Goal: Navigation & Orientation: Find specific page/section

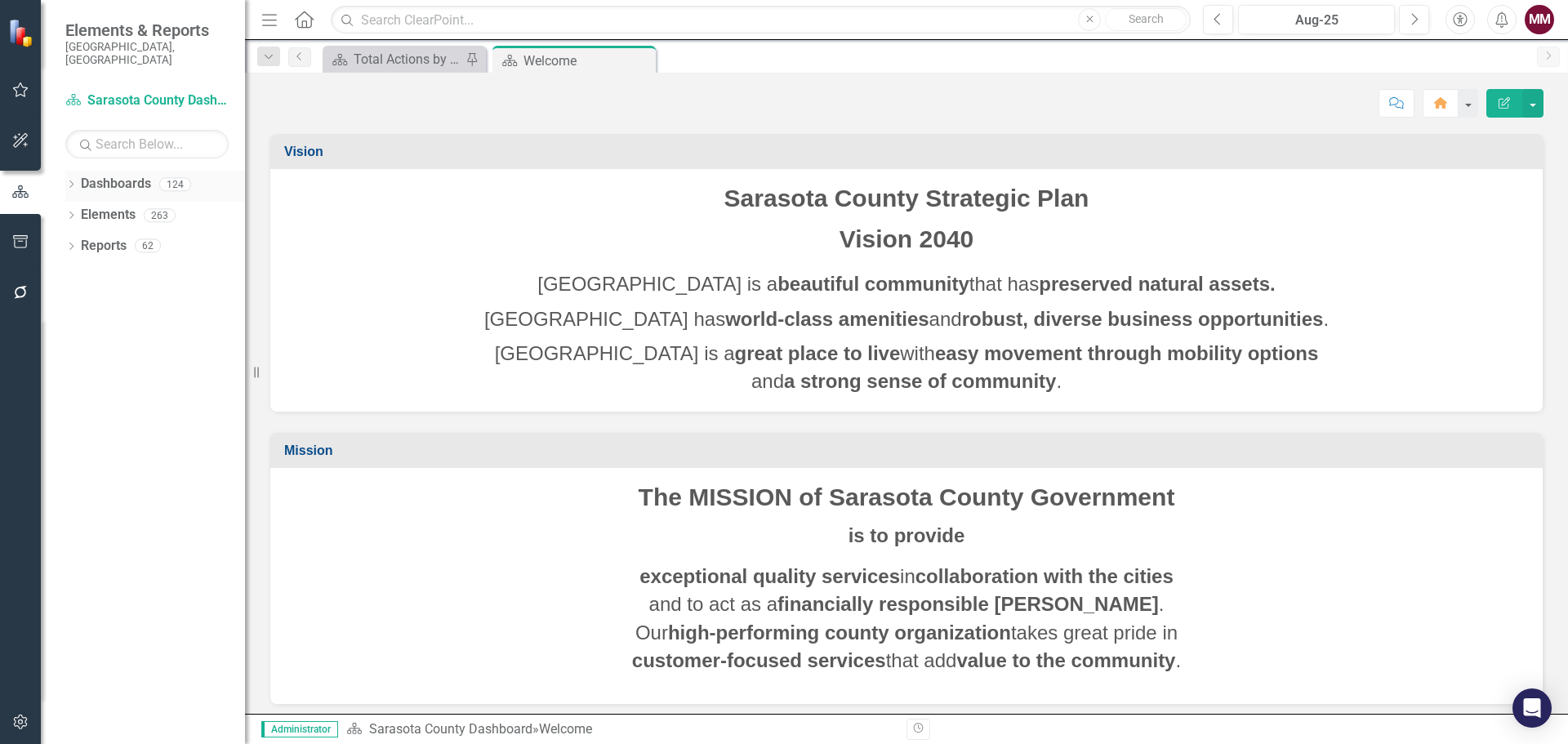
click at [69, 181] on icon "Dropdown" at bounding box center [71, 185] width 11 height 9
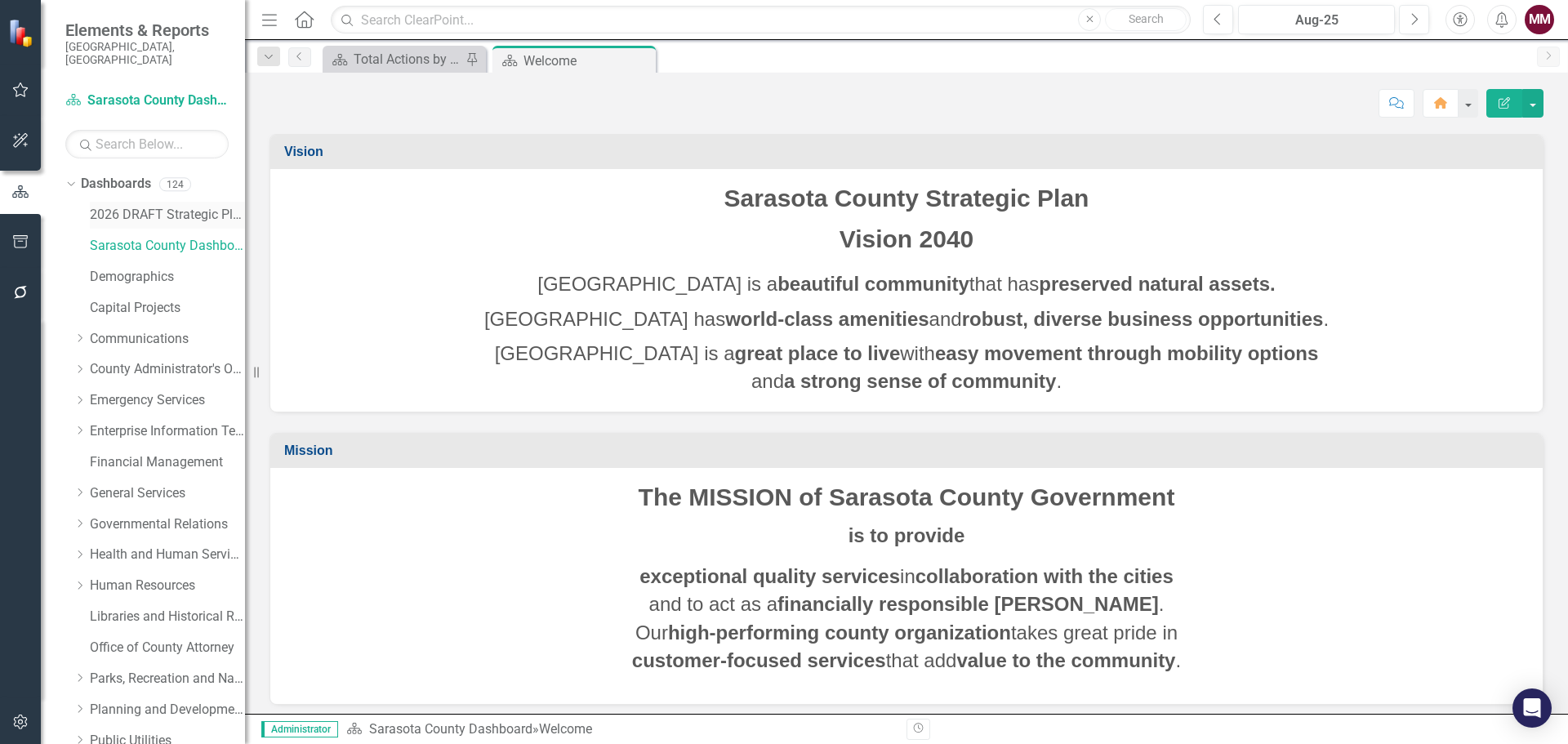
click at [137, 206] on link "2026 DRAFT Strategic Plan" at bounding box center [168, 214] width 155 height 19
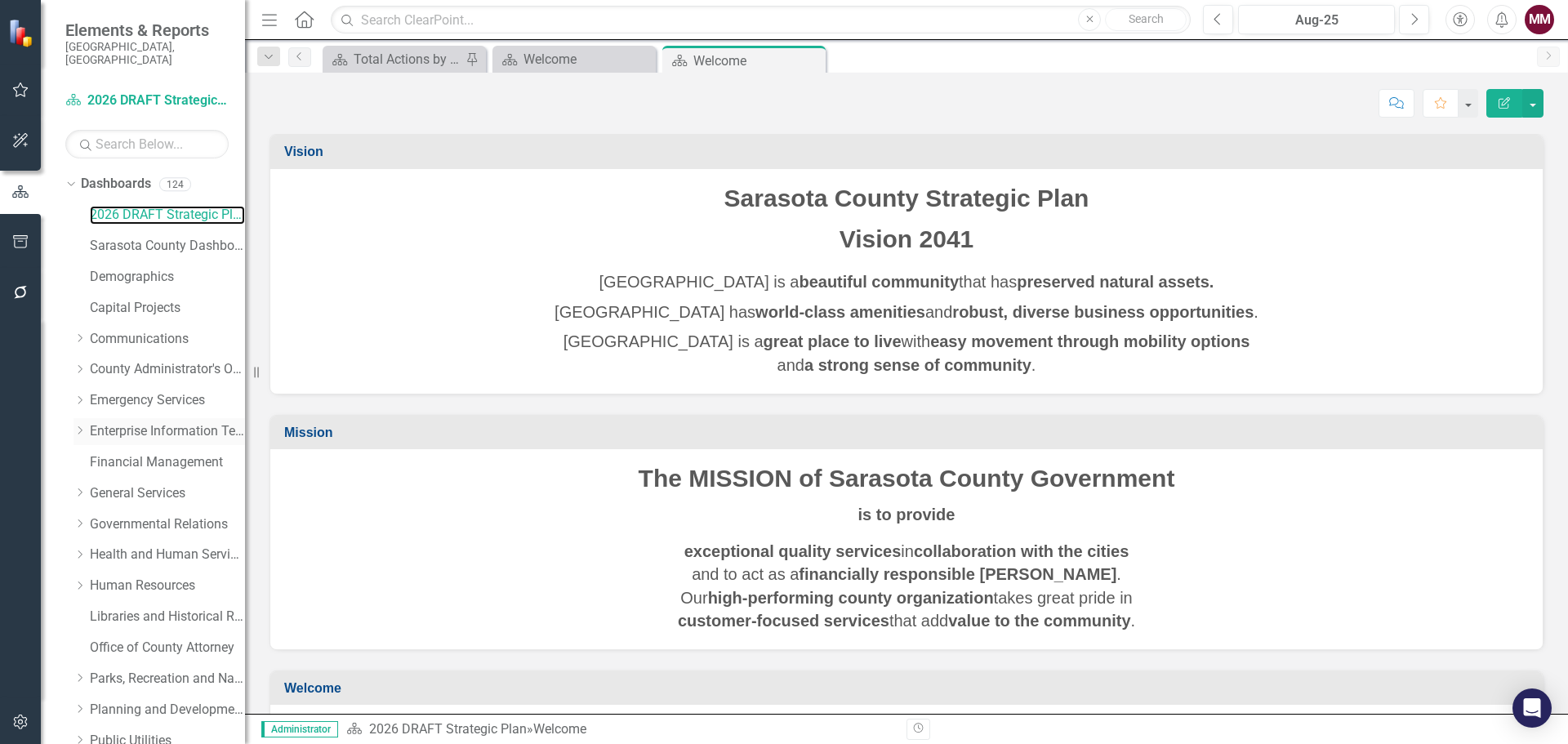
scroll to position [464, 0]
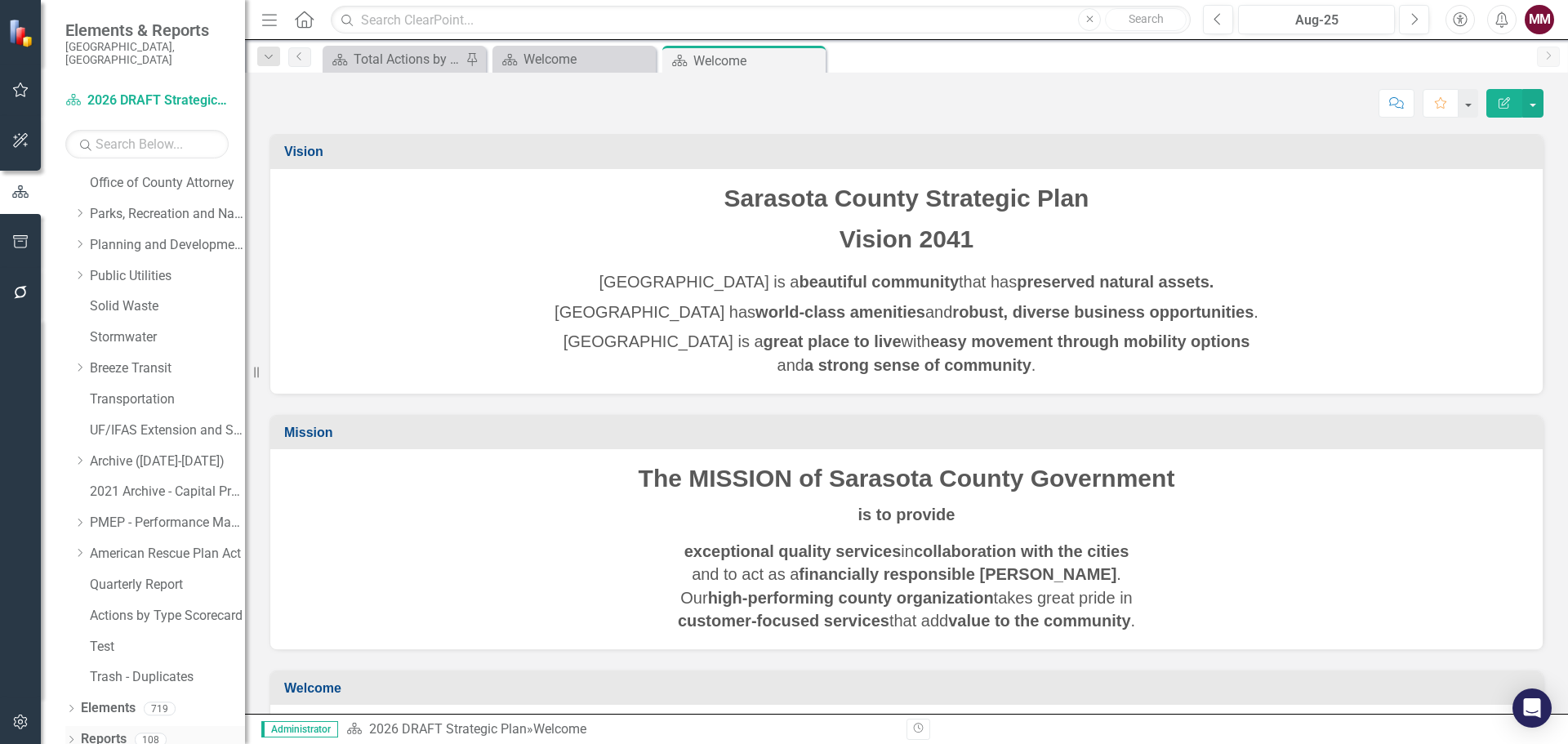
click at [71, 736] on icon "Dropdown" at bounding box center [71, 740] width 11 height 9
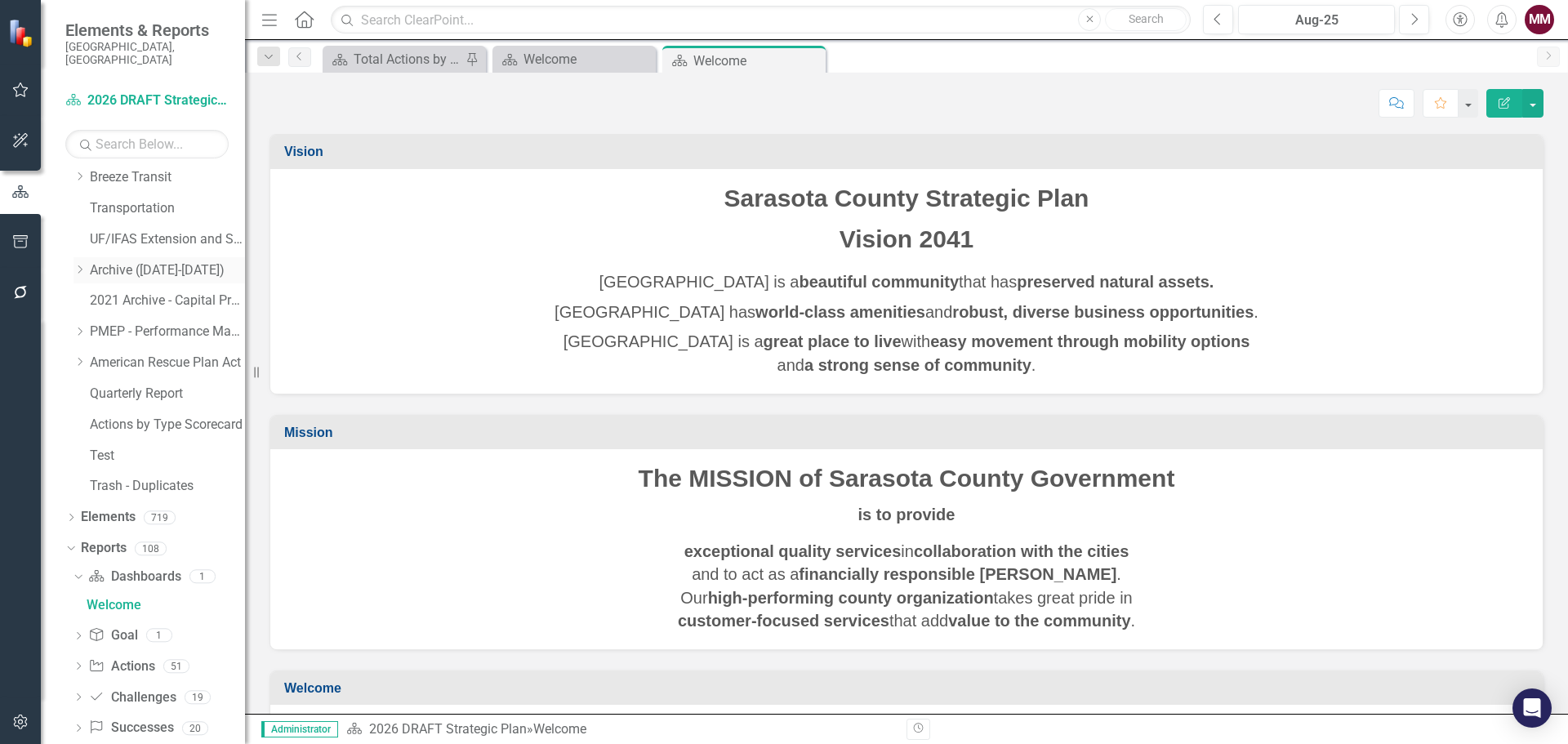
scroll to position [669, 0]
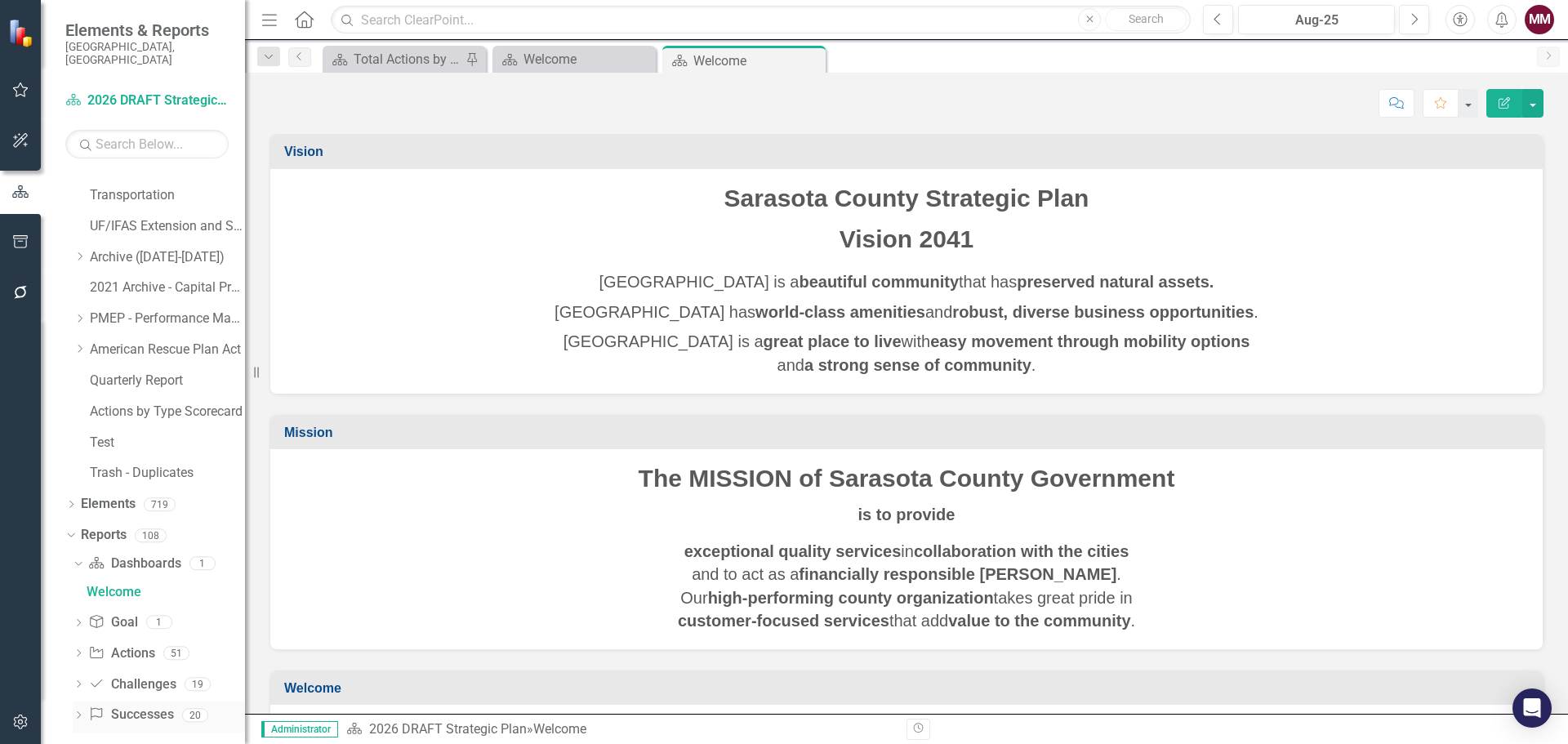
click at [74, 712] on icon "Dropdown" at bounding box center [78, 717] width 11 height 9
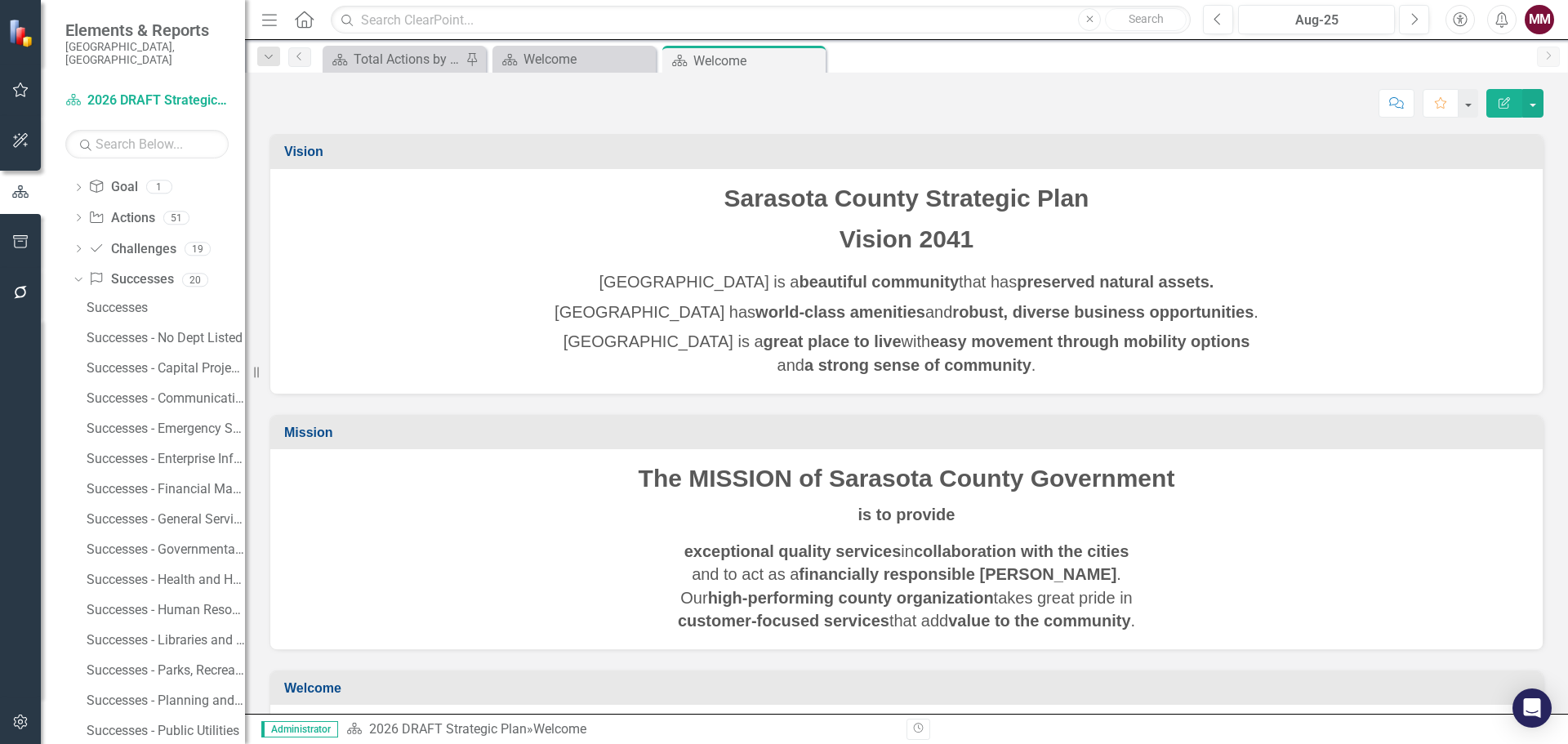
scroll to position [1077, 0]
click at [147, 330] on div "Successes - No Dept Listed" at bounding box center [165, 337] width 158 height 15
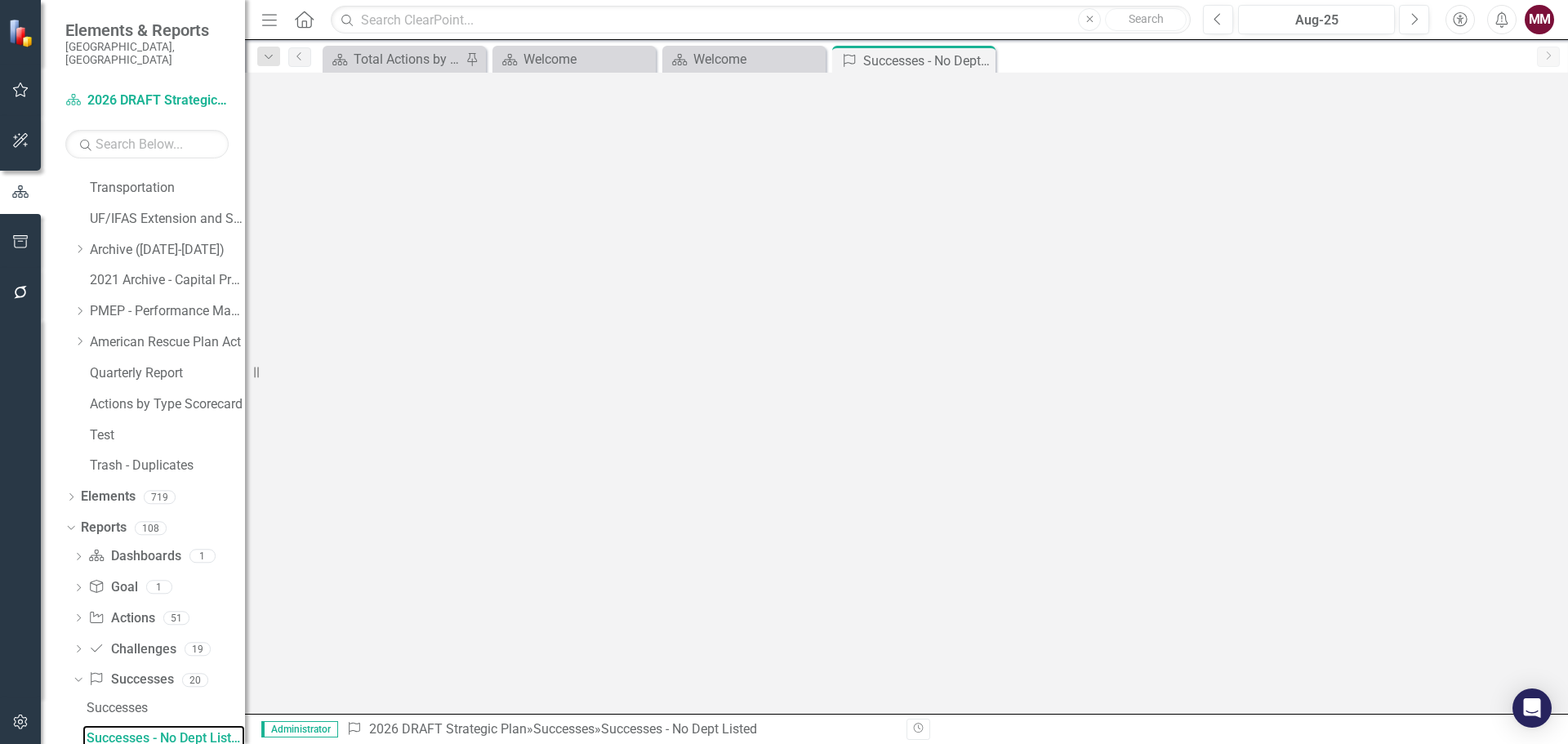
scroll to position [671, 0]
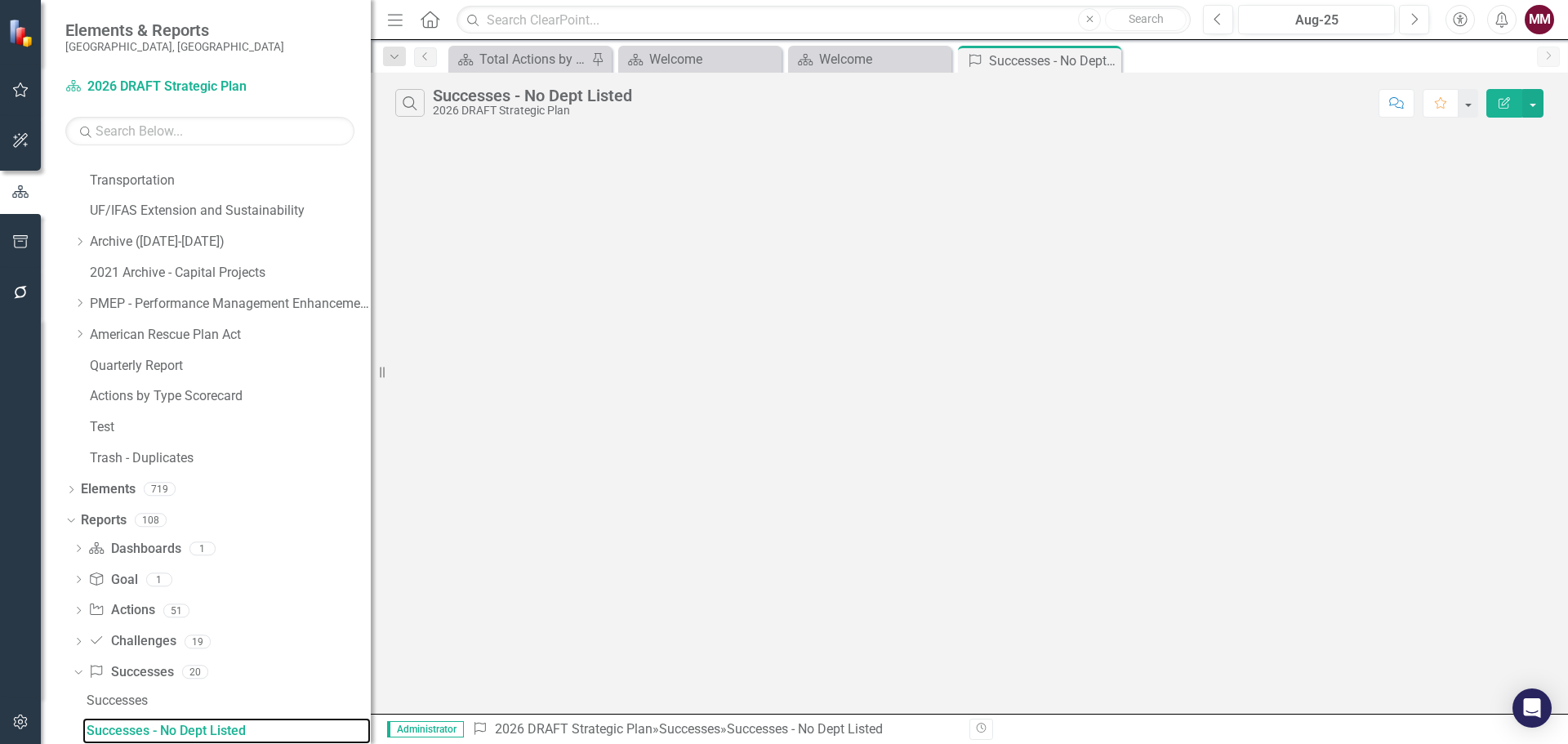
drag, startPoint x: 254, startPoint y: 367, endPoint x: 393, endPoint y: 367, distance: 139.0
click at [384, 367] on div "Resize" at bounding box center [377, 372] width 13 height 744
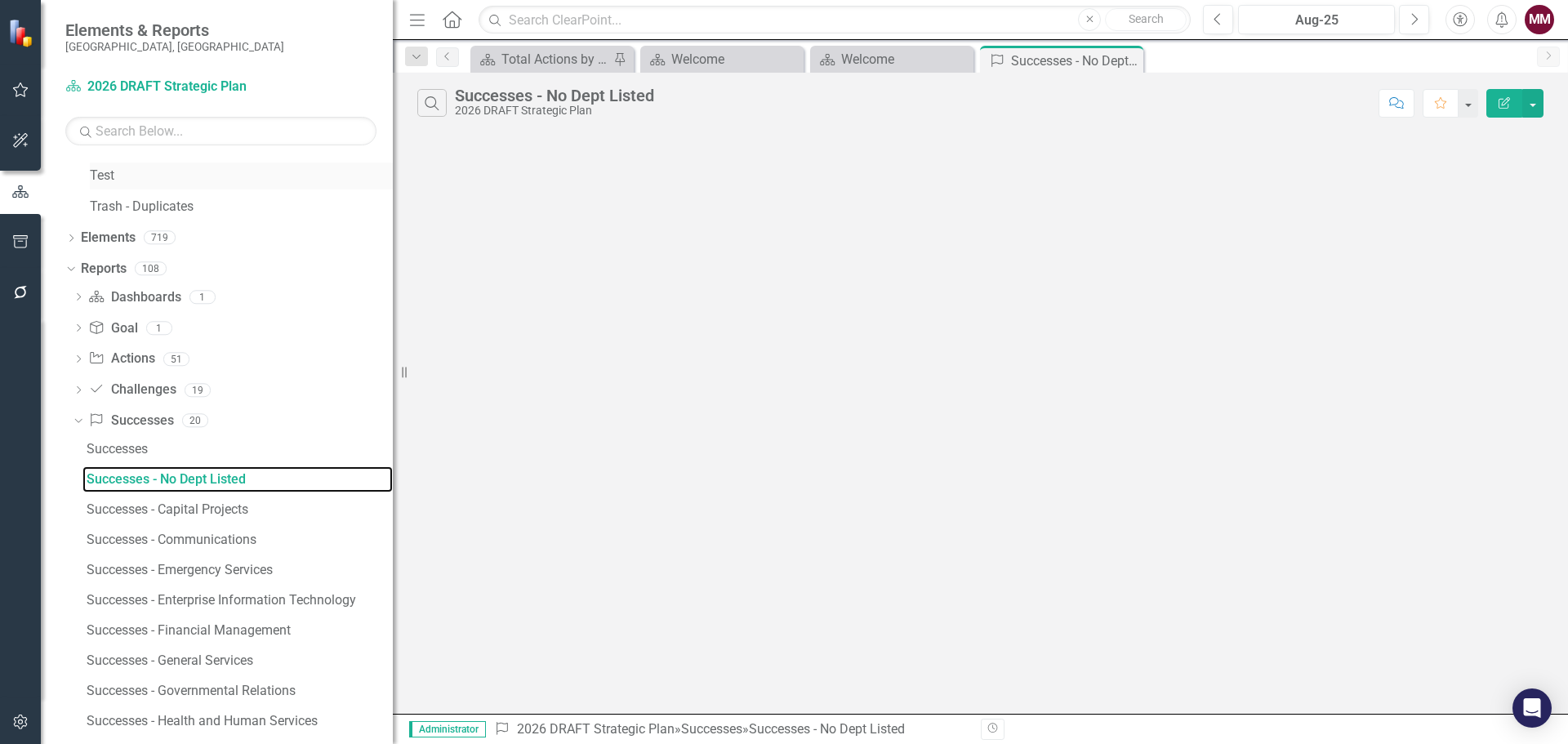
scroll to position [1078, 0]
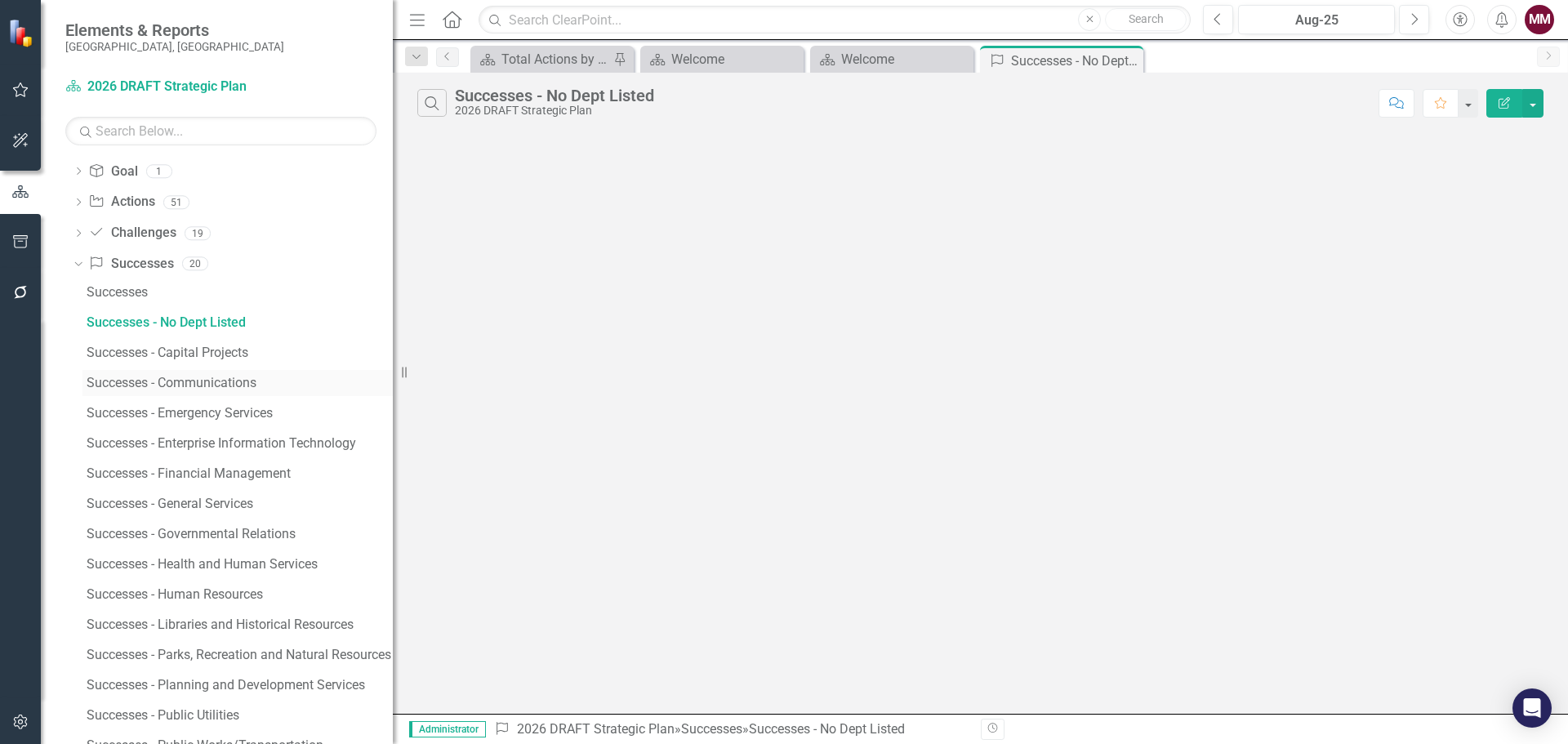
click at [193, 381] on div "Successes - Communications" at bounding box center [239, 383] width 306 height 15
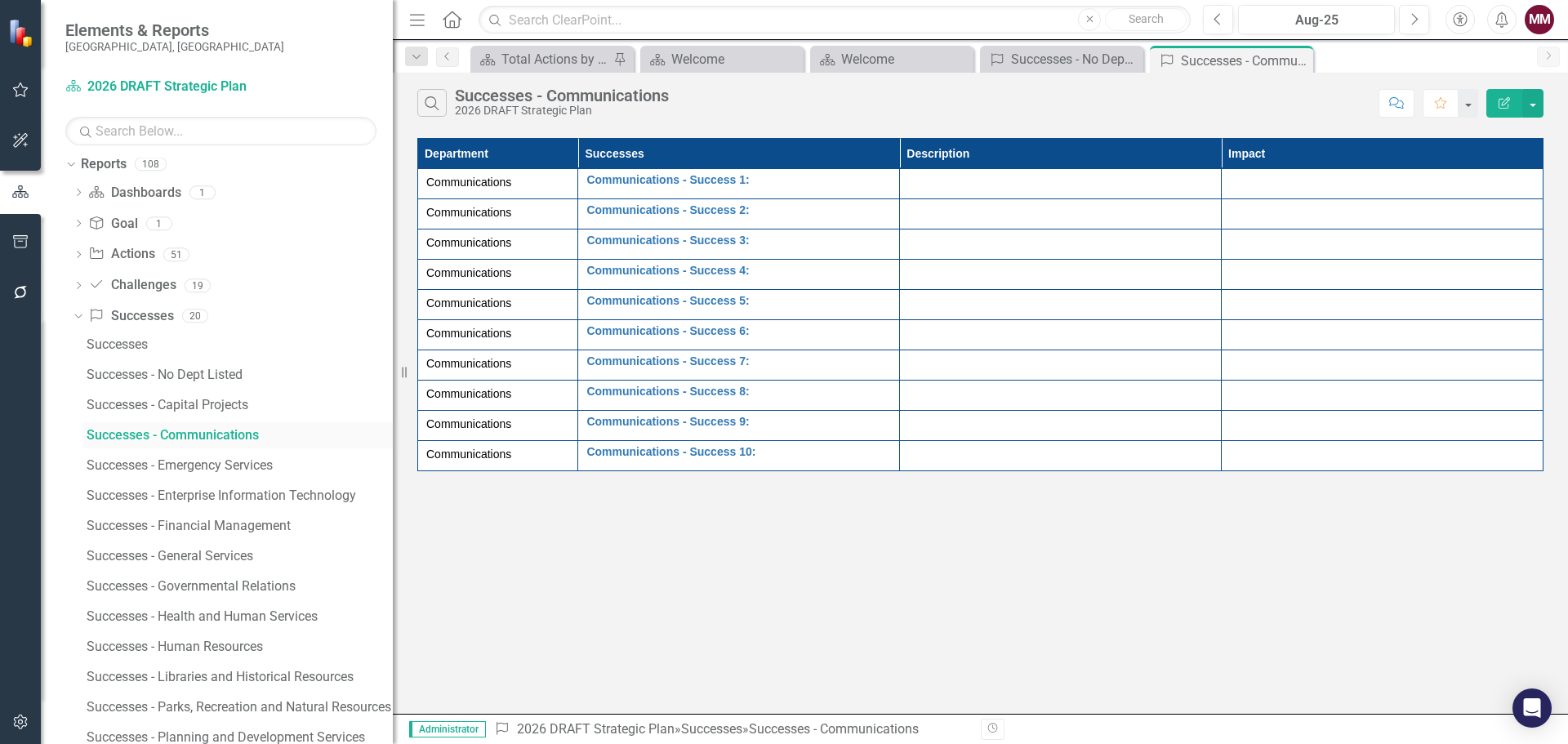
scroll to position [1057, 0]
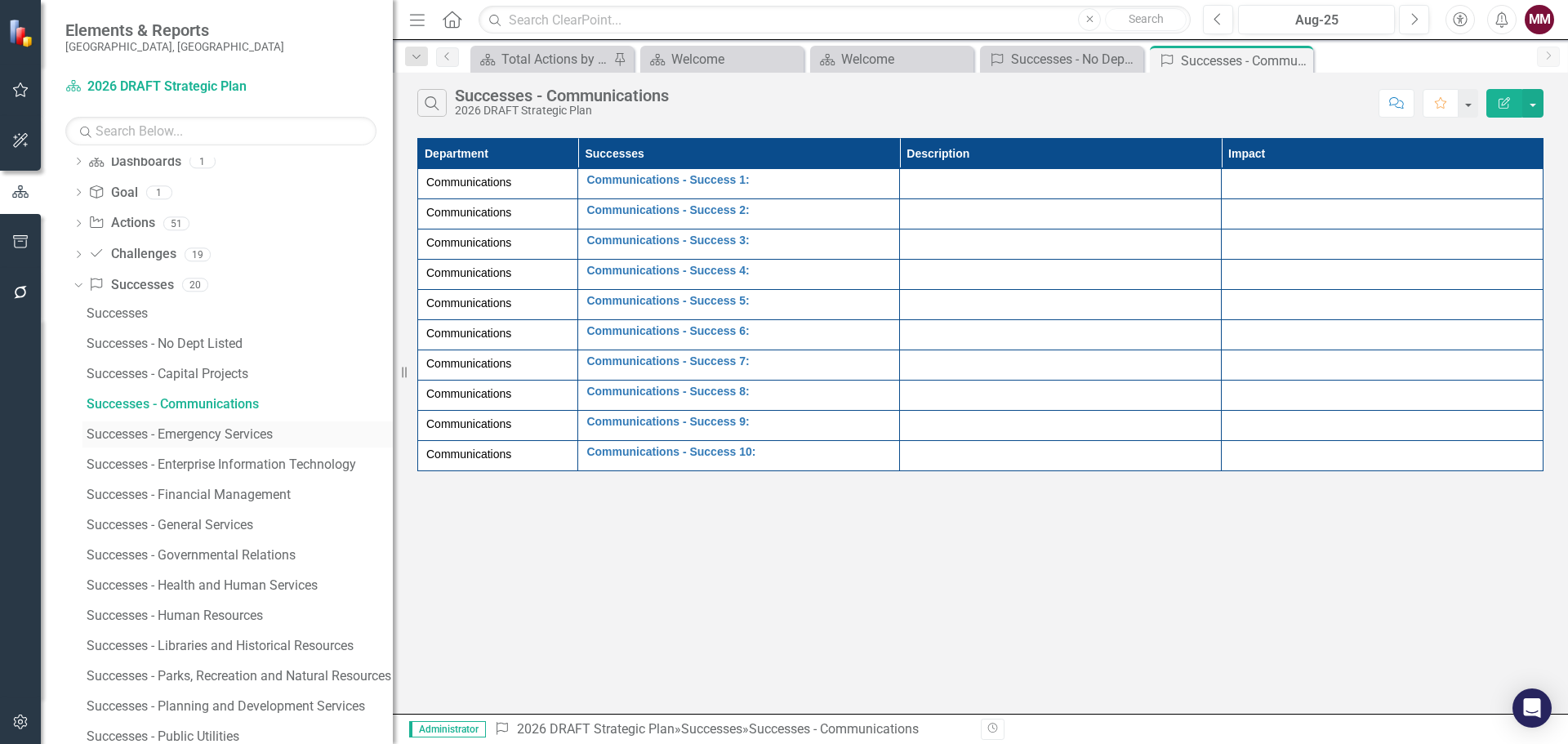
click at [197, 433] on div "Successes - Emergency Services" at bounding box center [239, 434] width 306 height 15
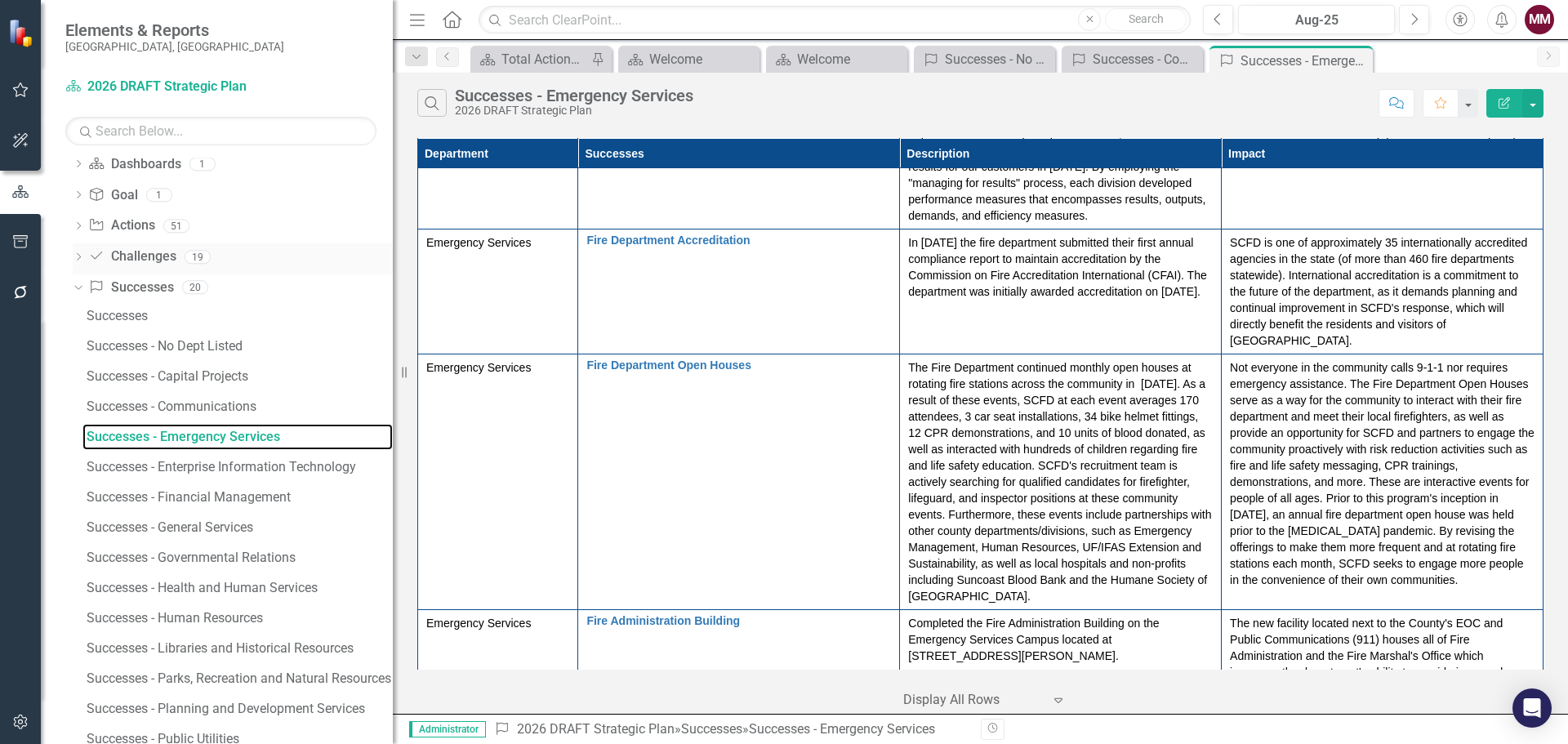
scroll to position [1087, 0]
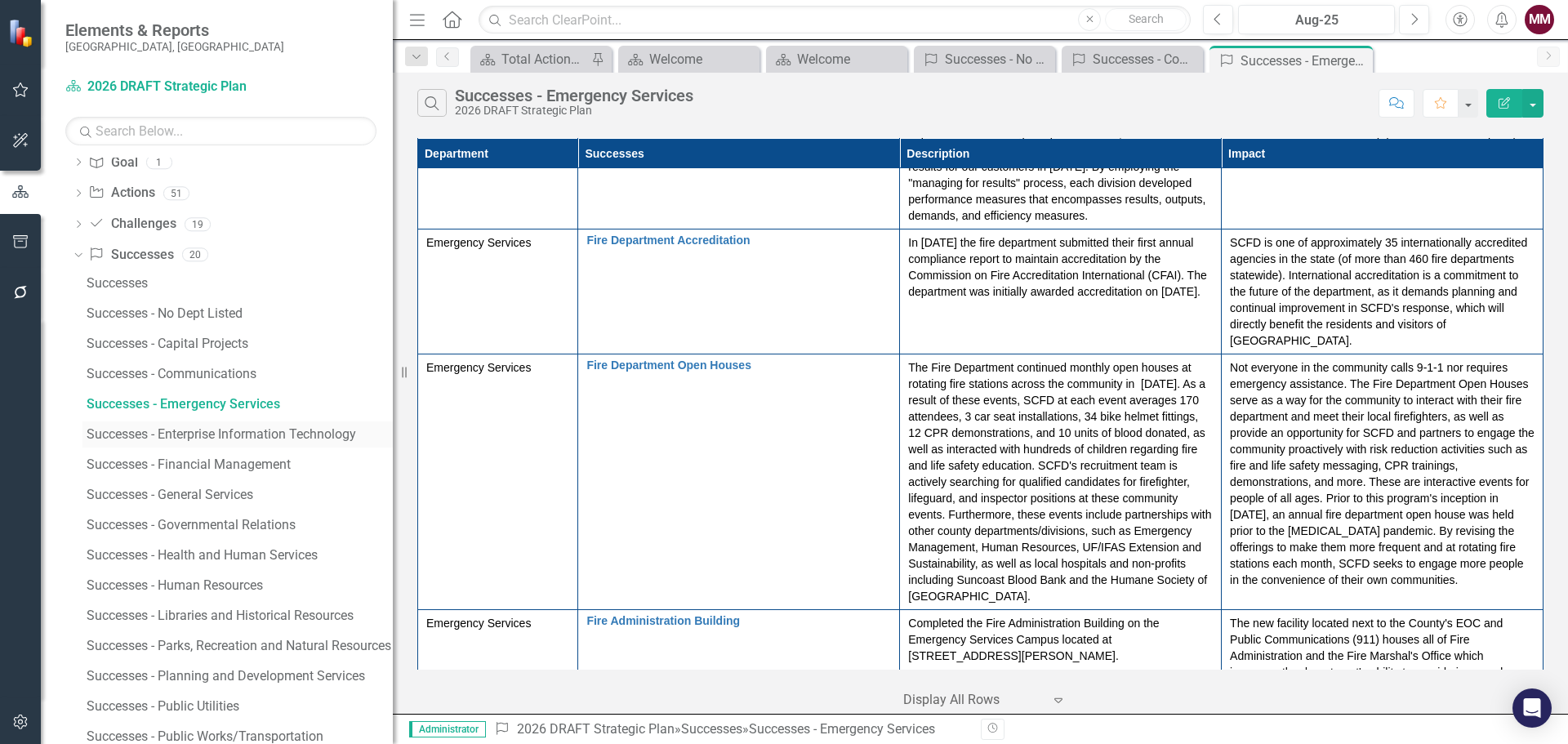
click at [211, 431] on div "Successes - Enterprise Information Technology" at bounding box center [239, 434] width 306 height 15
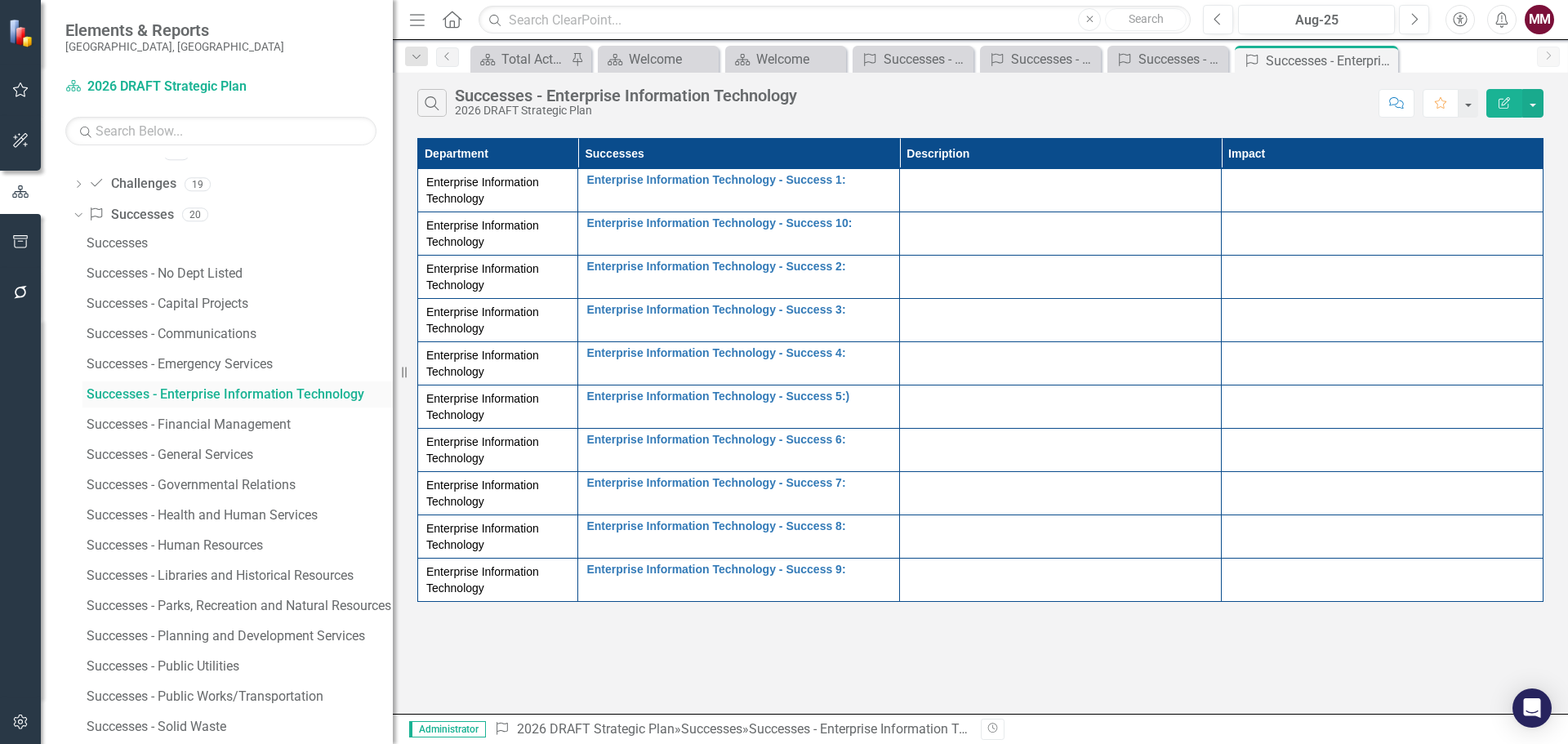
scroll to position [1199, 0]
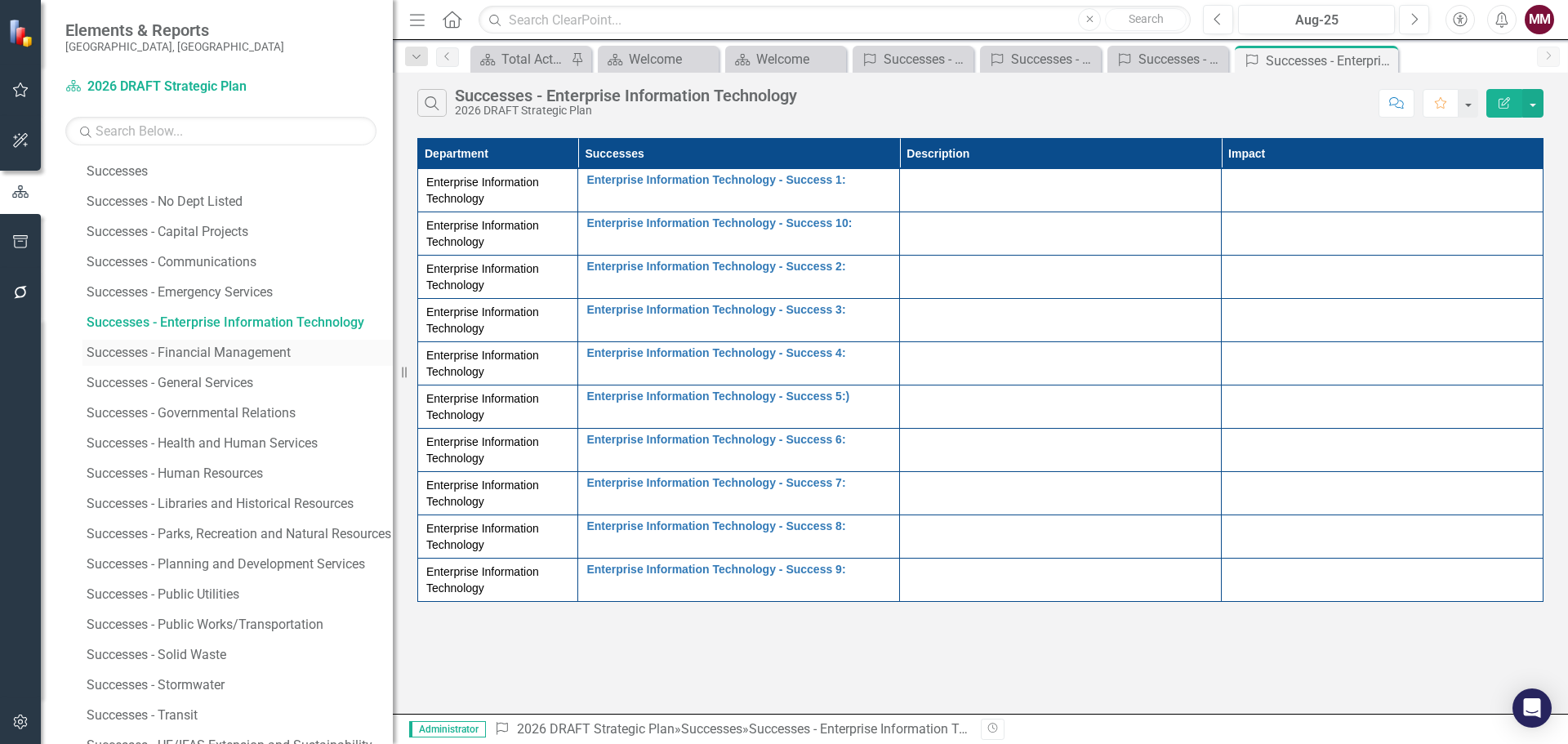
click at [177, 344] on link "Successes - Financial Management" at bounding box center [237, 353] width 311 height 26
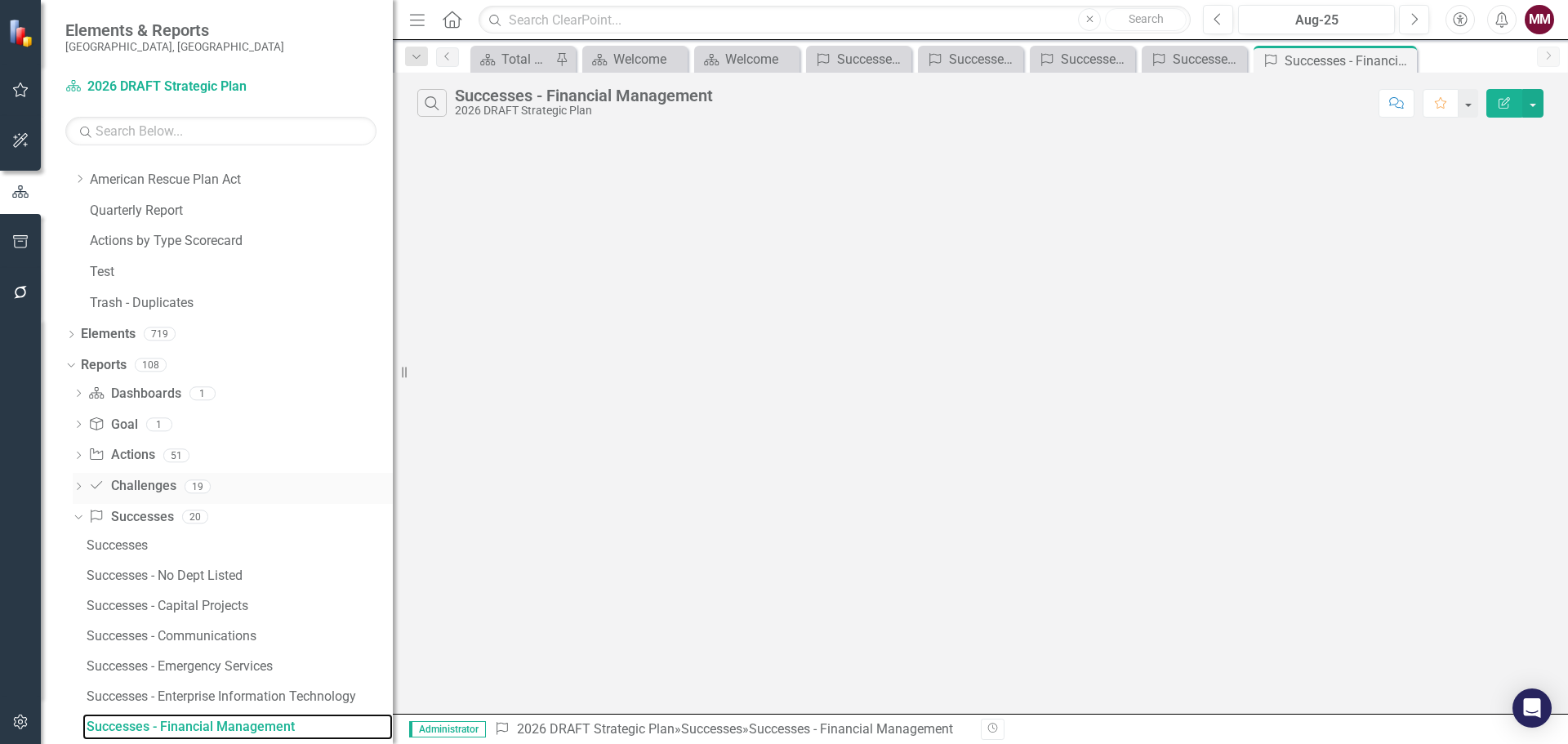
scroll to position [822, 0]
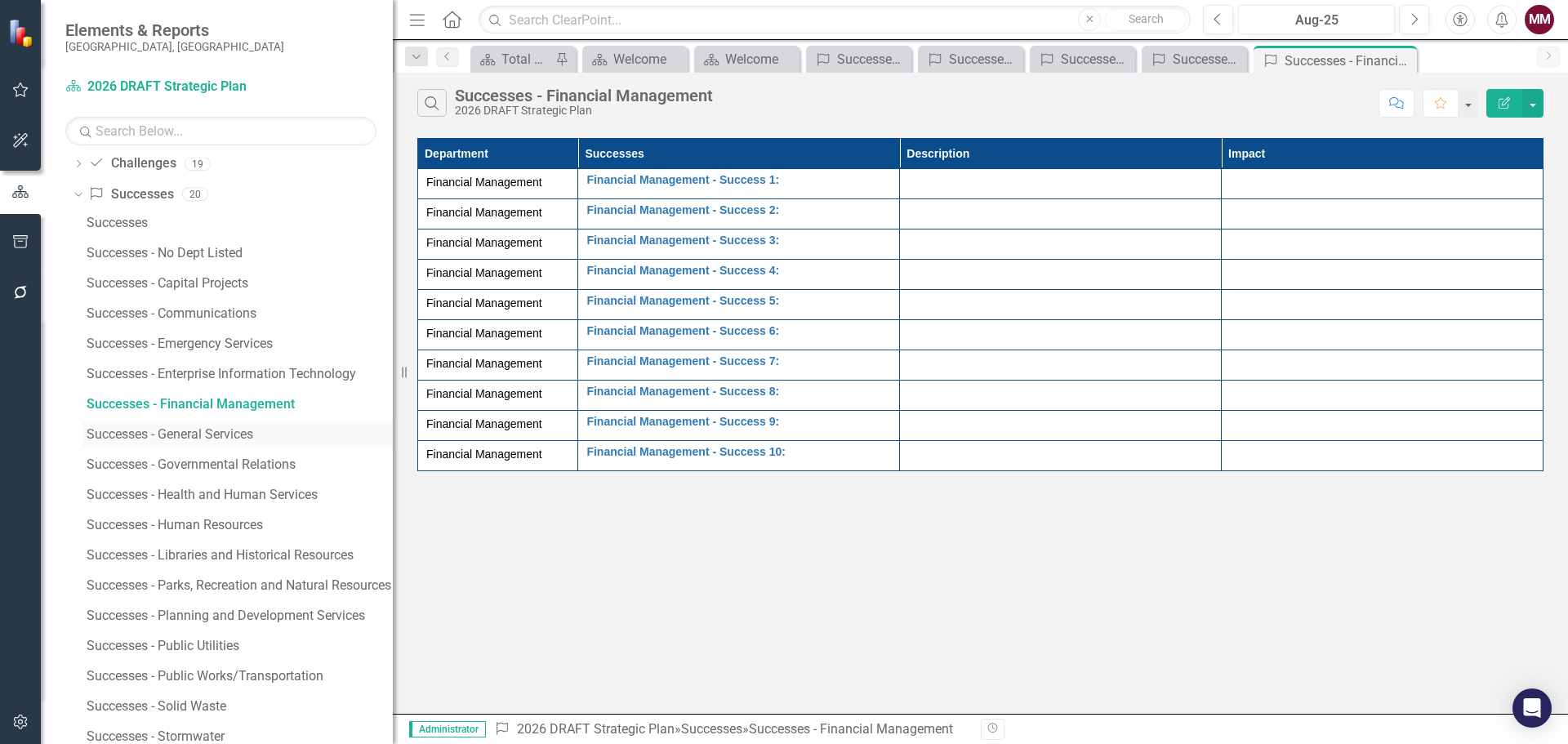
click at [224, 439] on div "Successes - General Services" at bounding box center [239, 434] width 306 height 15
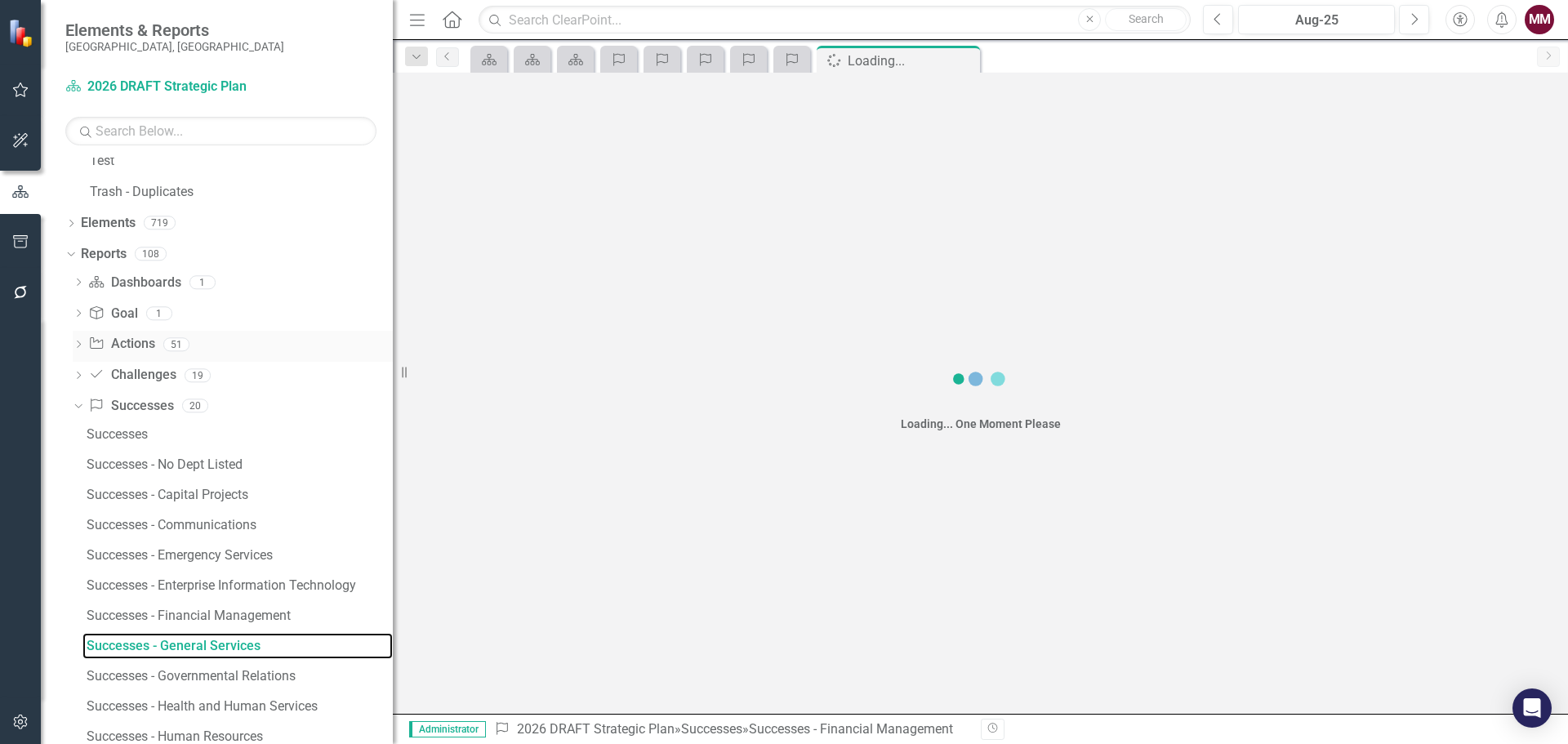
scroll to position [852, 0]
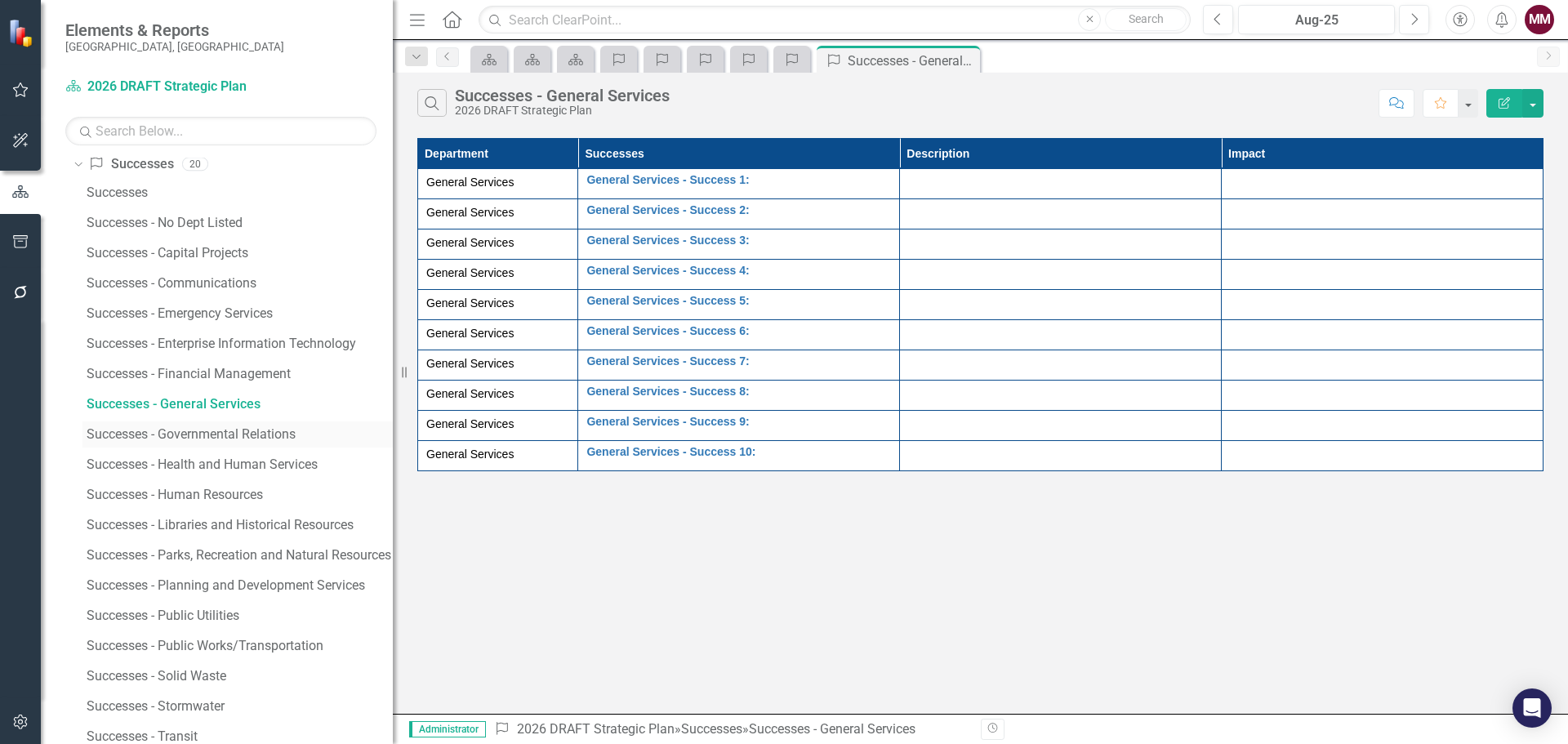
click at [222, 429] on div "Successes - Governmental Relations" at bounding box center [239, 434] width 306 height 15
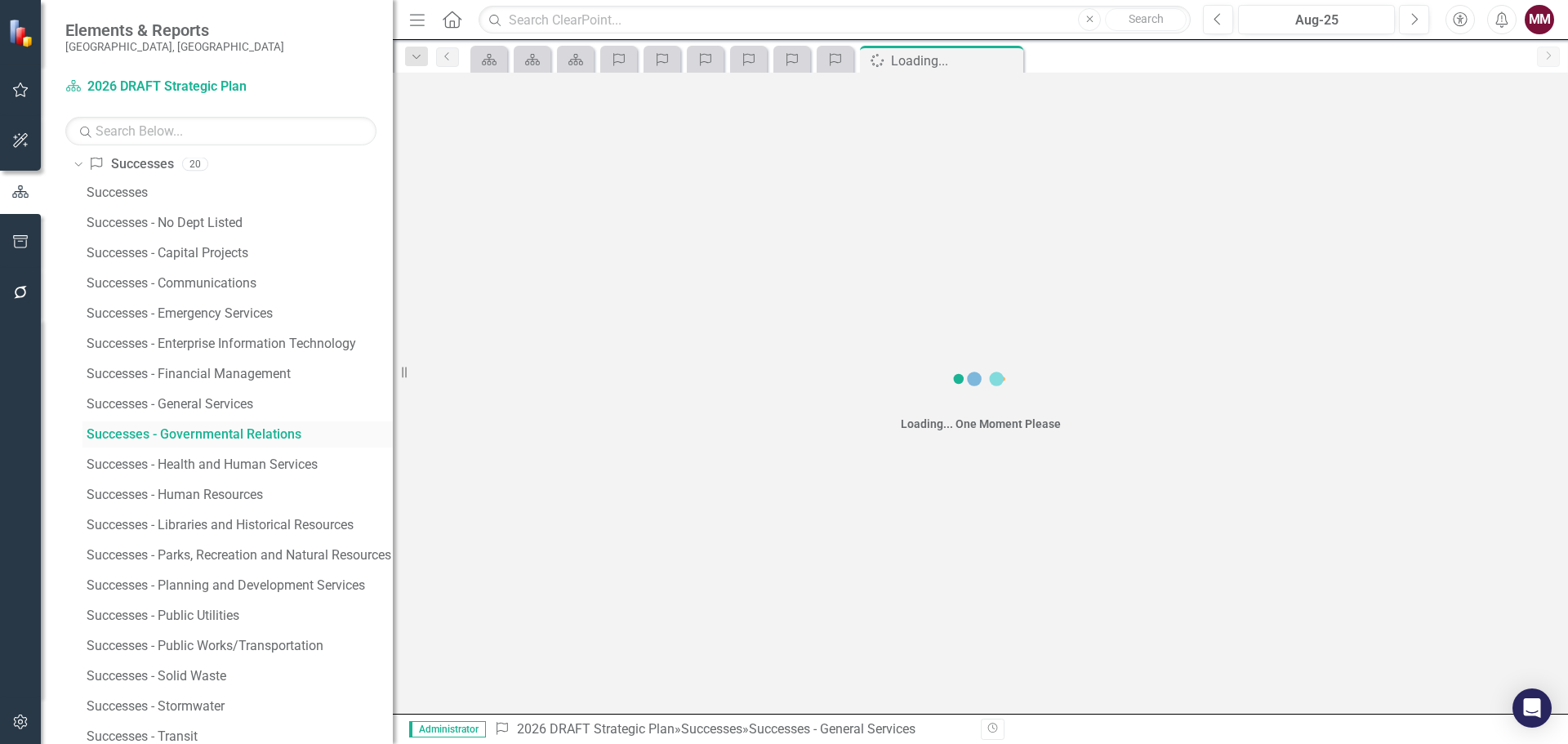
scroll to position [882, 0]
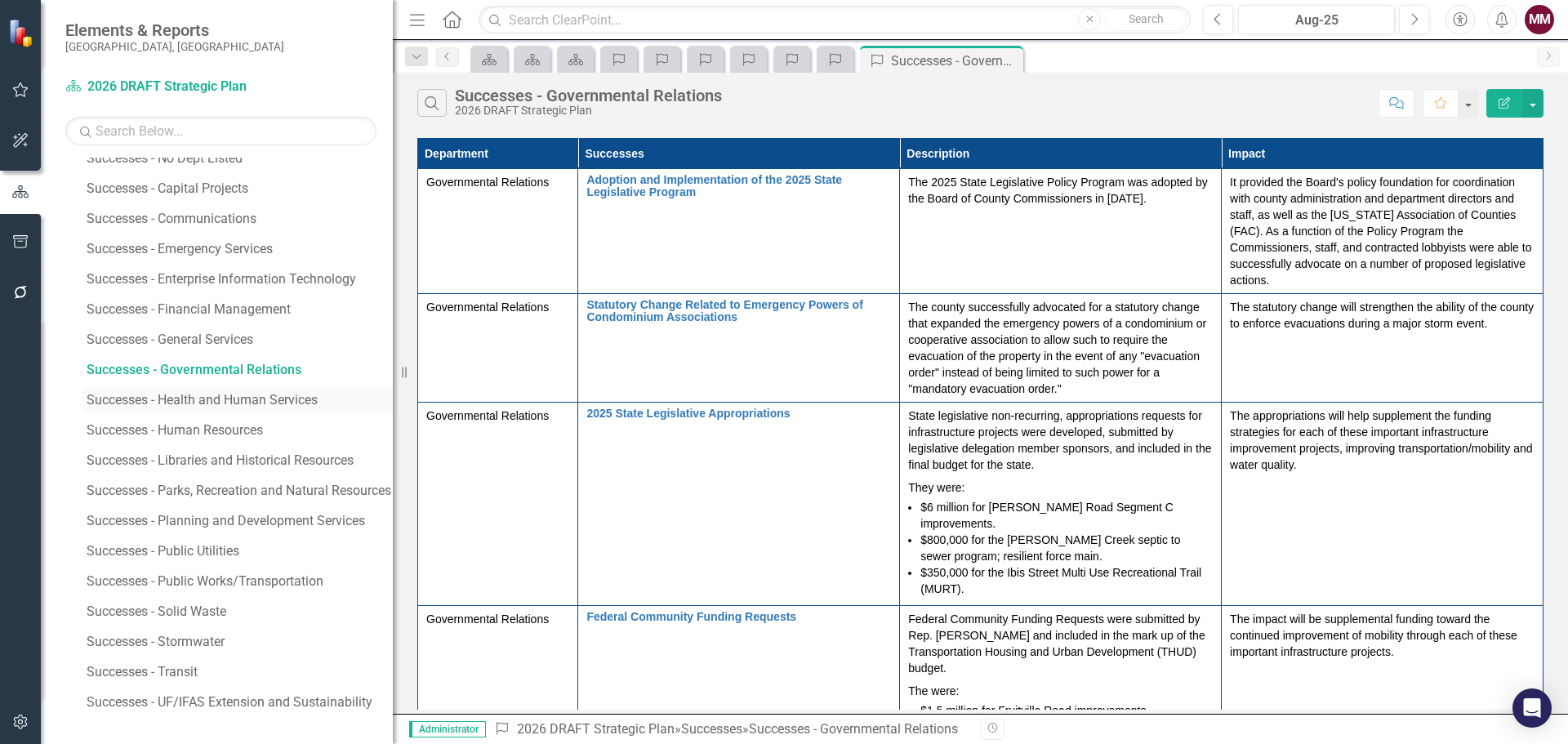
click at [245, 404] on div "Successes - Health and Human Services" at bounding box center [239, 400] width 306 height 15
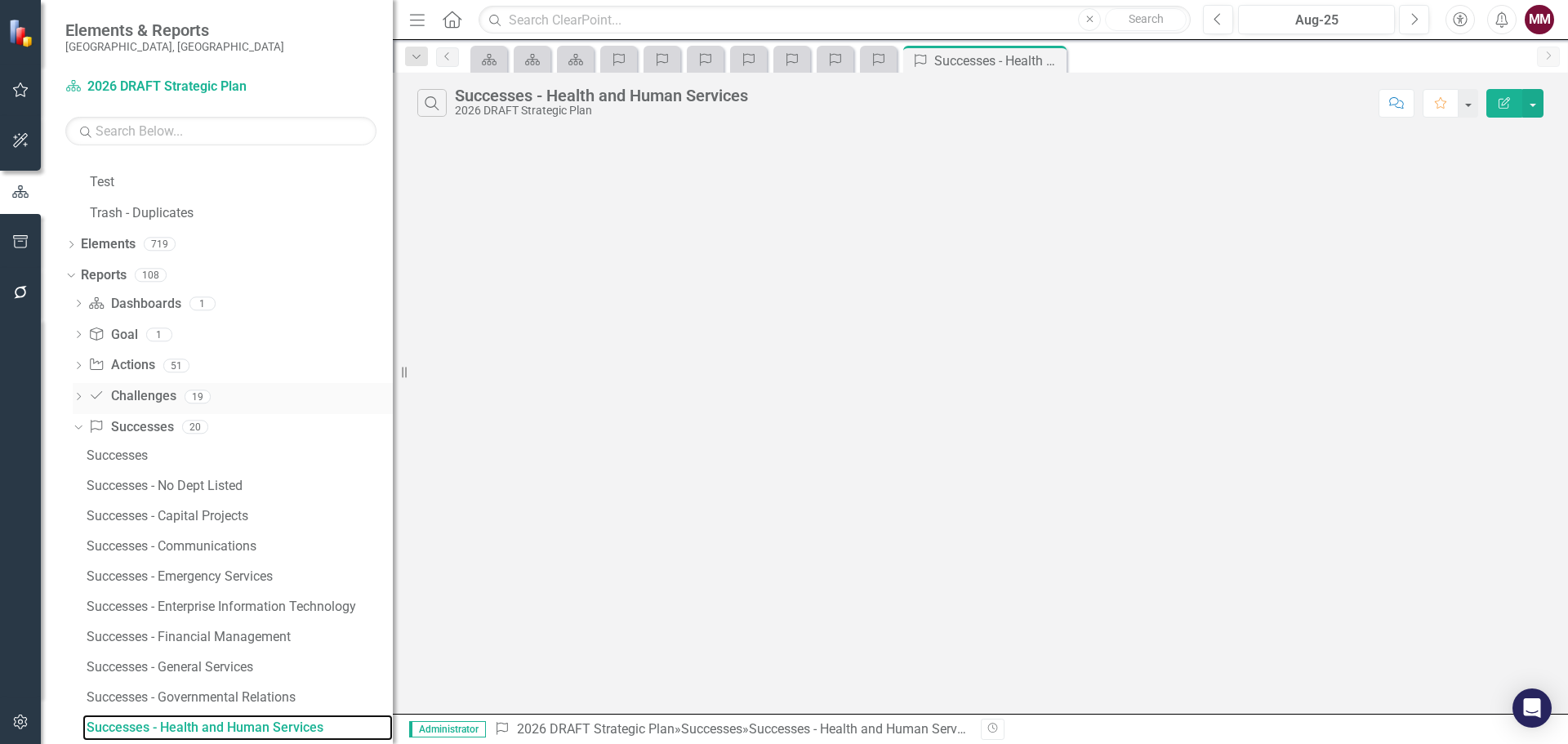
scroll to position [912, 0]
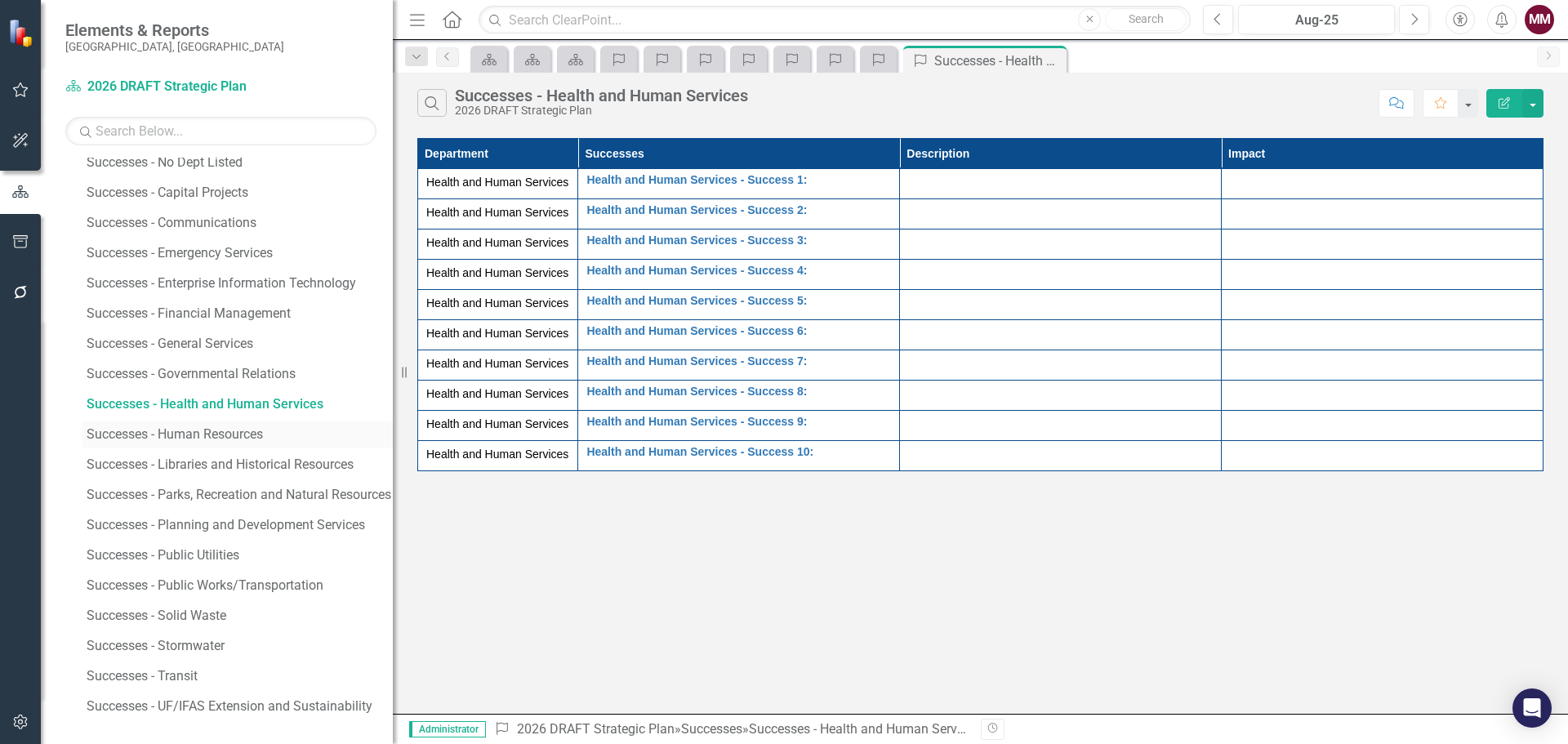
click at [211, 431] on div "Successes - Human Resources" at bounding box center [239, 434] width 306 height 15
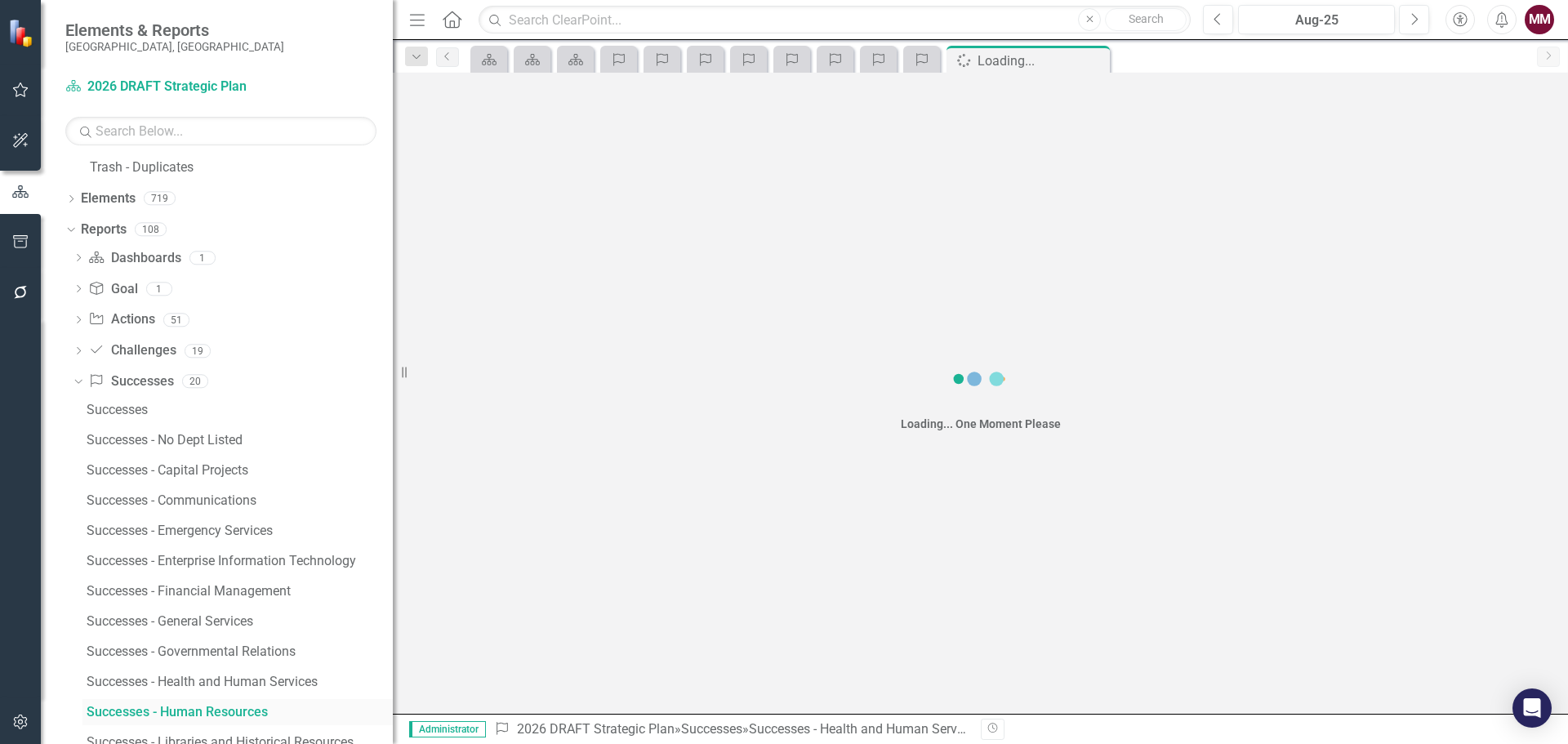
scroll to position [943, 0]
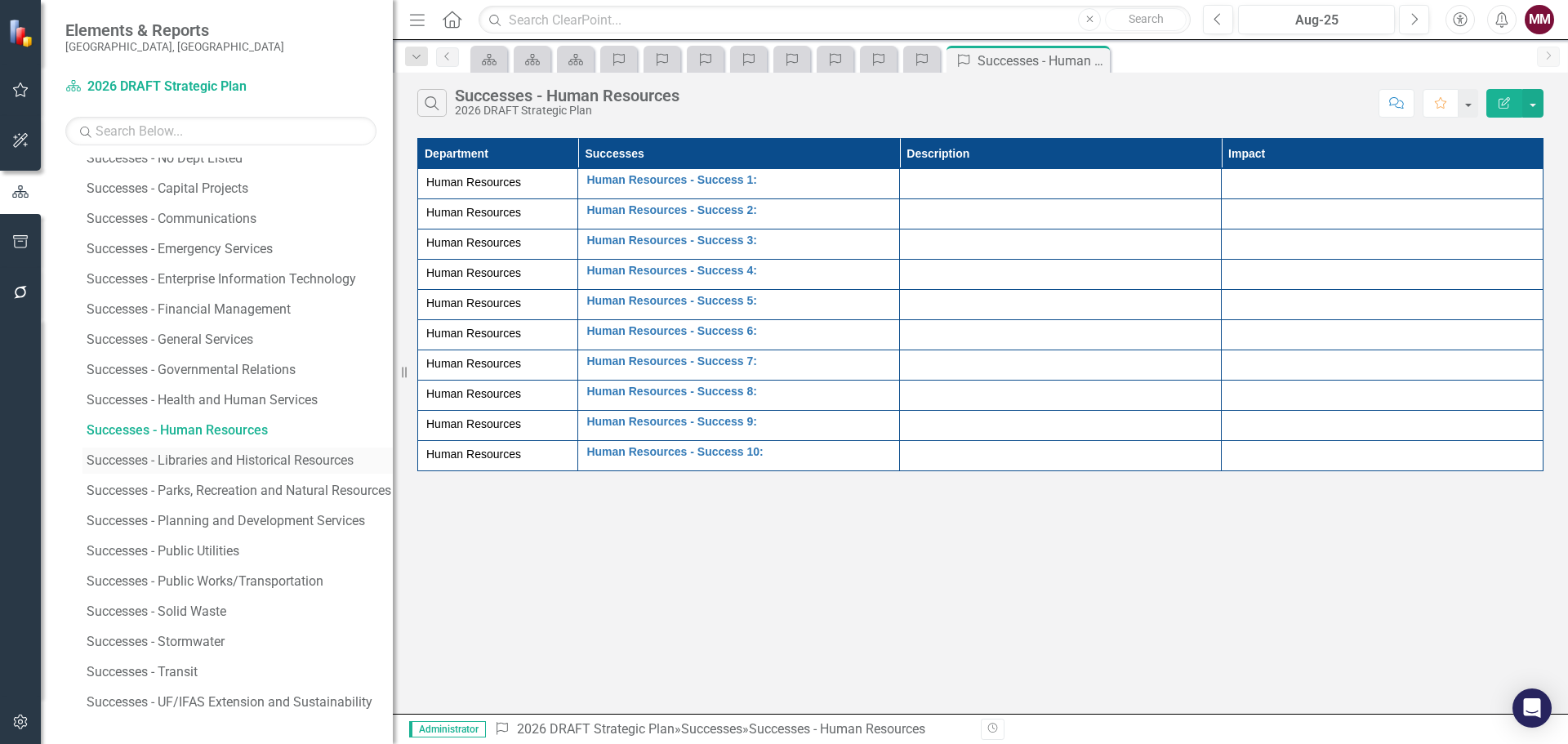
click at [195, 459] on div "Successes - Libraries and Historical Resources" at bounding box center [239, 460] width 306 height 15
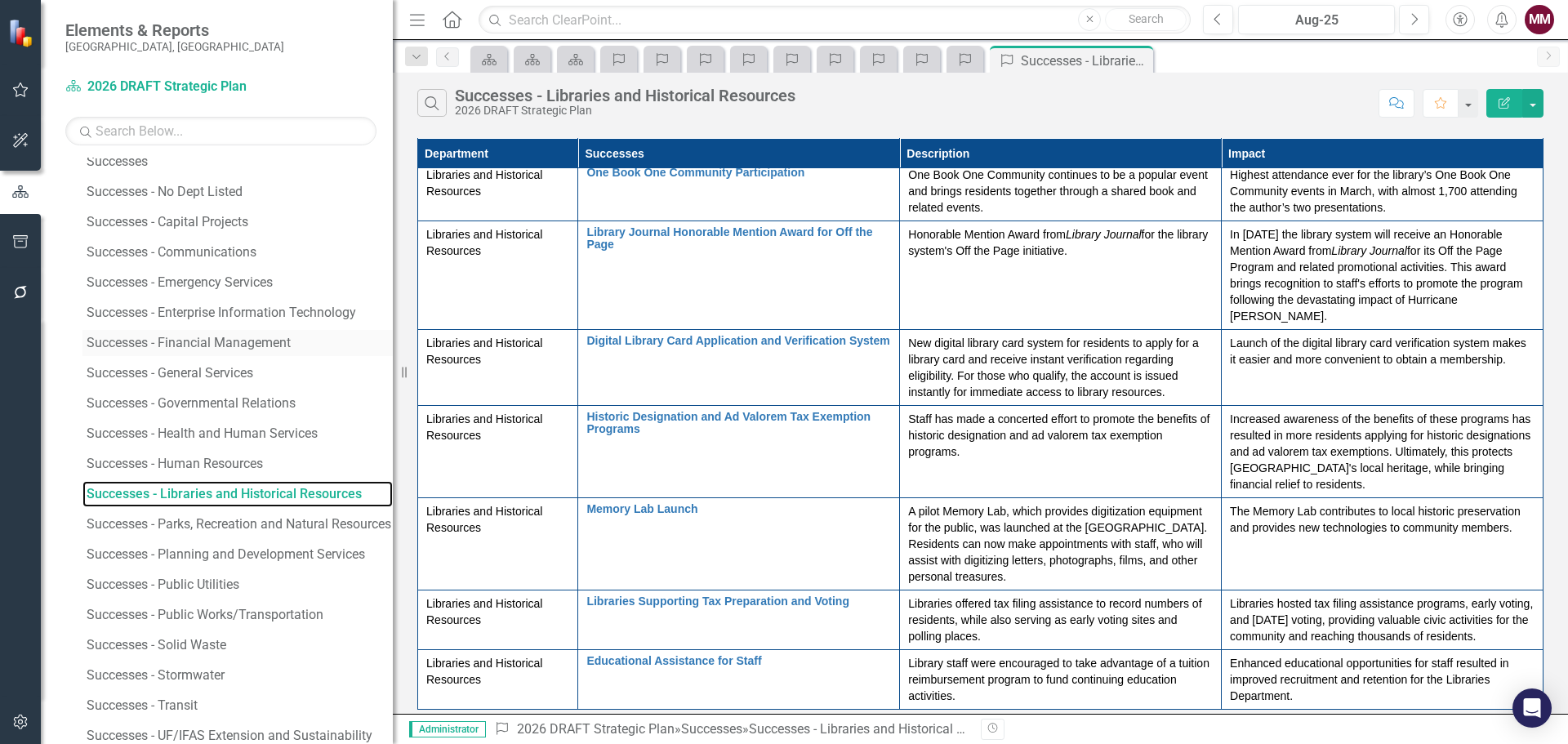
scroll to position [1217, 0]
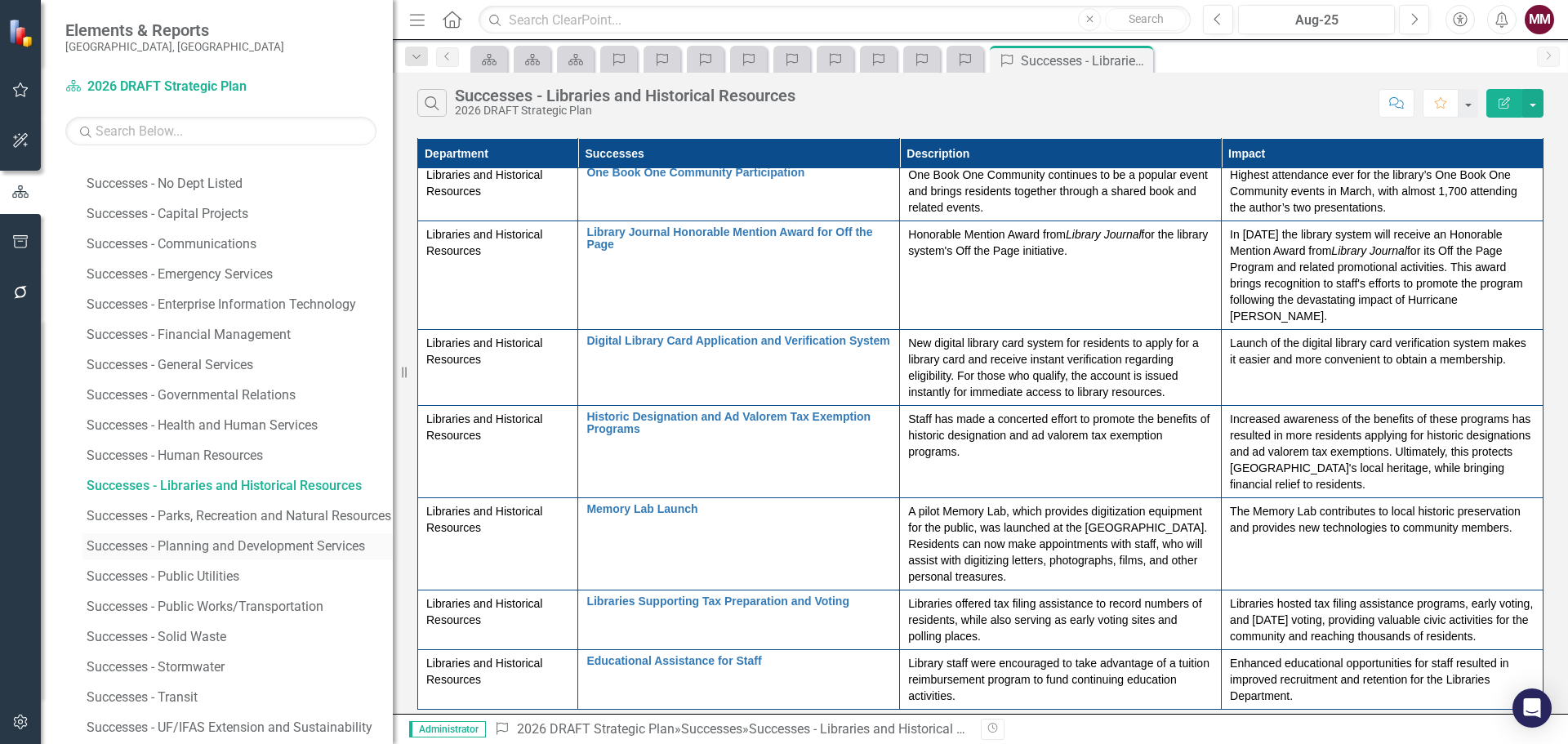
click at [203, 541] on div "Successes - Planning and Development Services" at bounding box center [239, 546] width 306 height 15
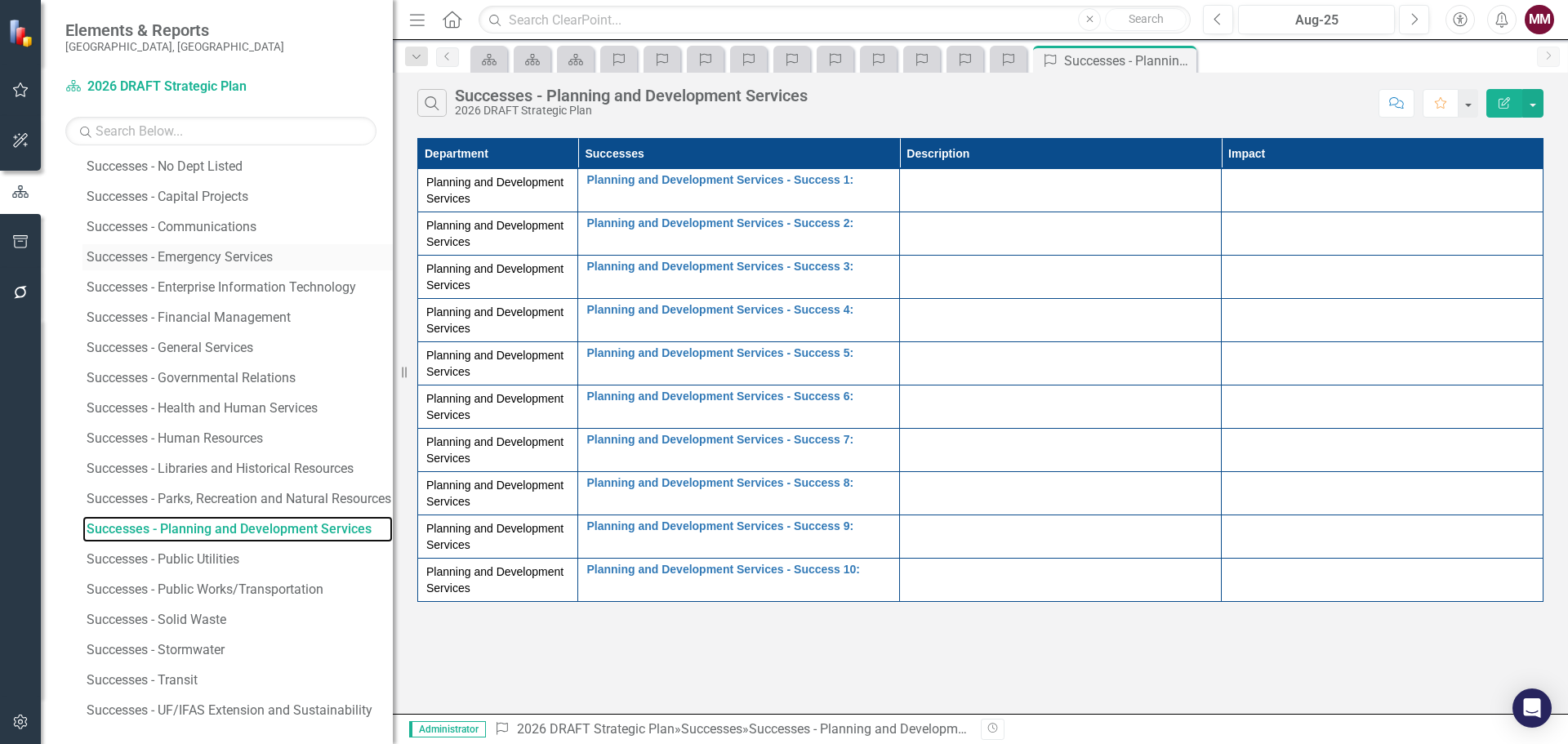
scroll to position [1243, 0]
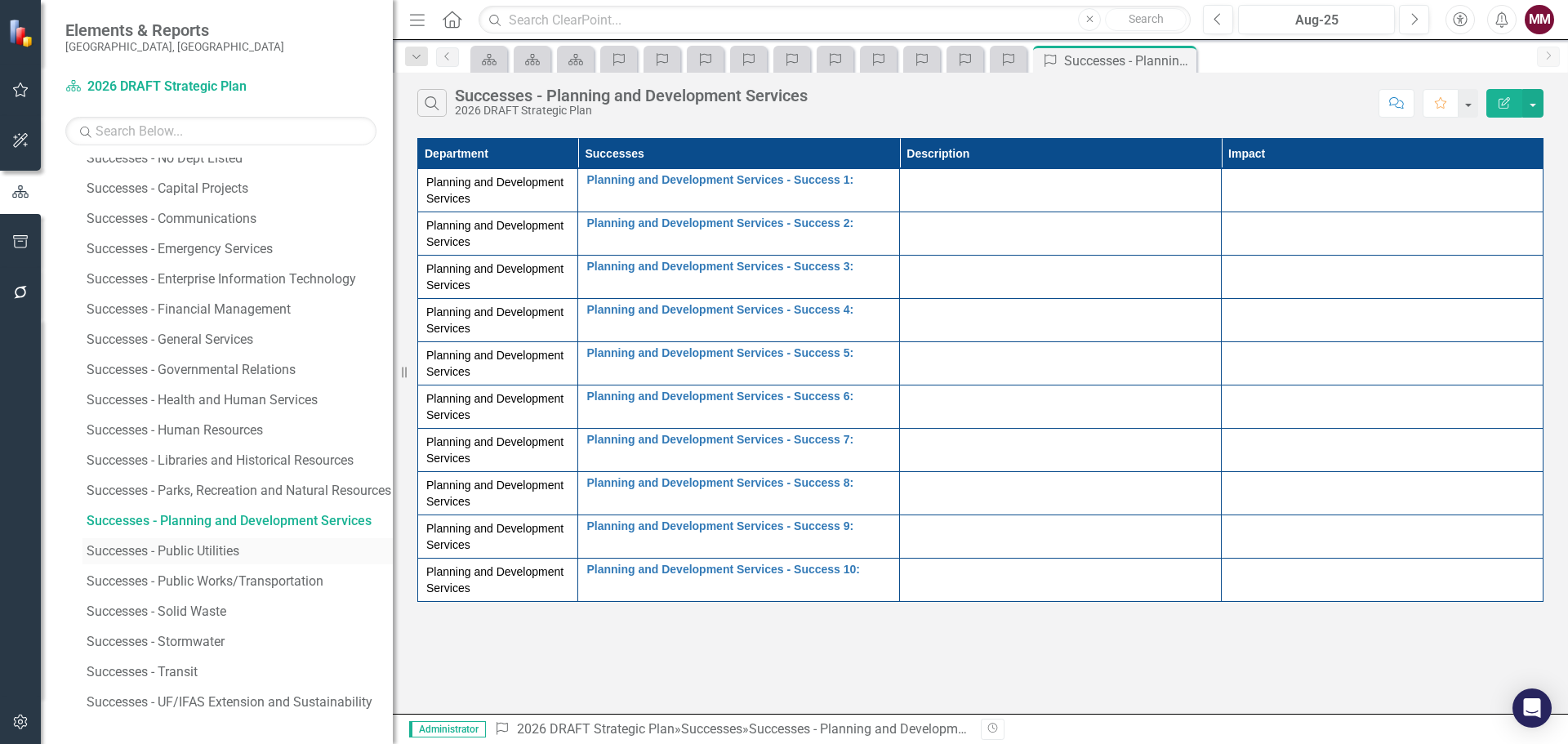
click at [149, 546] on div "Successes - Public Utilities" at bounding box center [239, 551] width 306 height 15
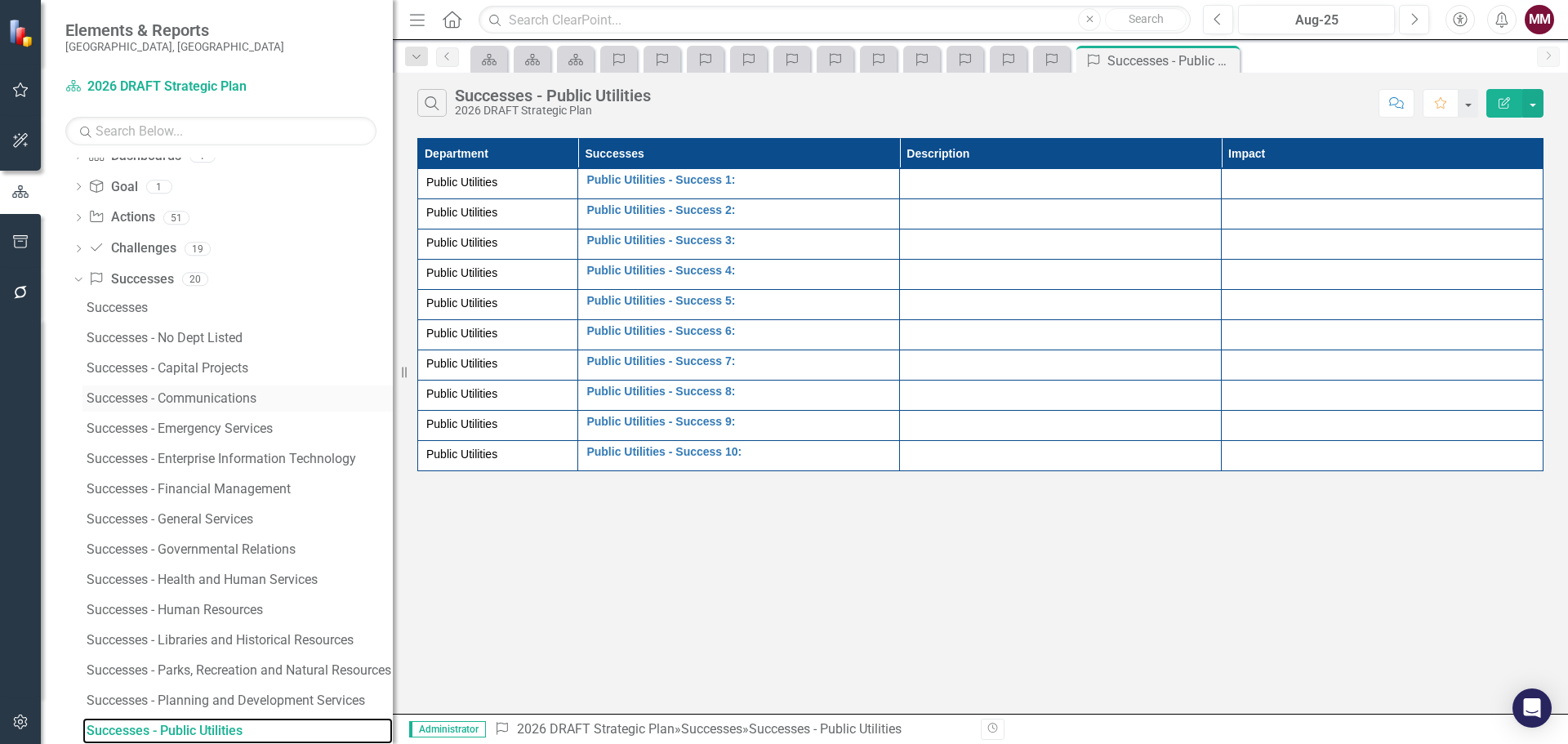
scroll to position [1243, 0]
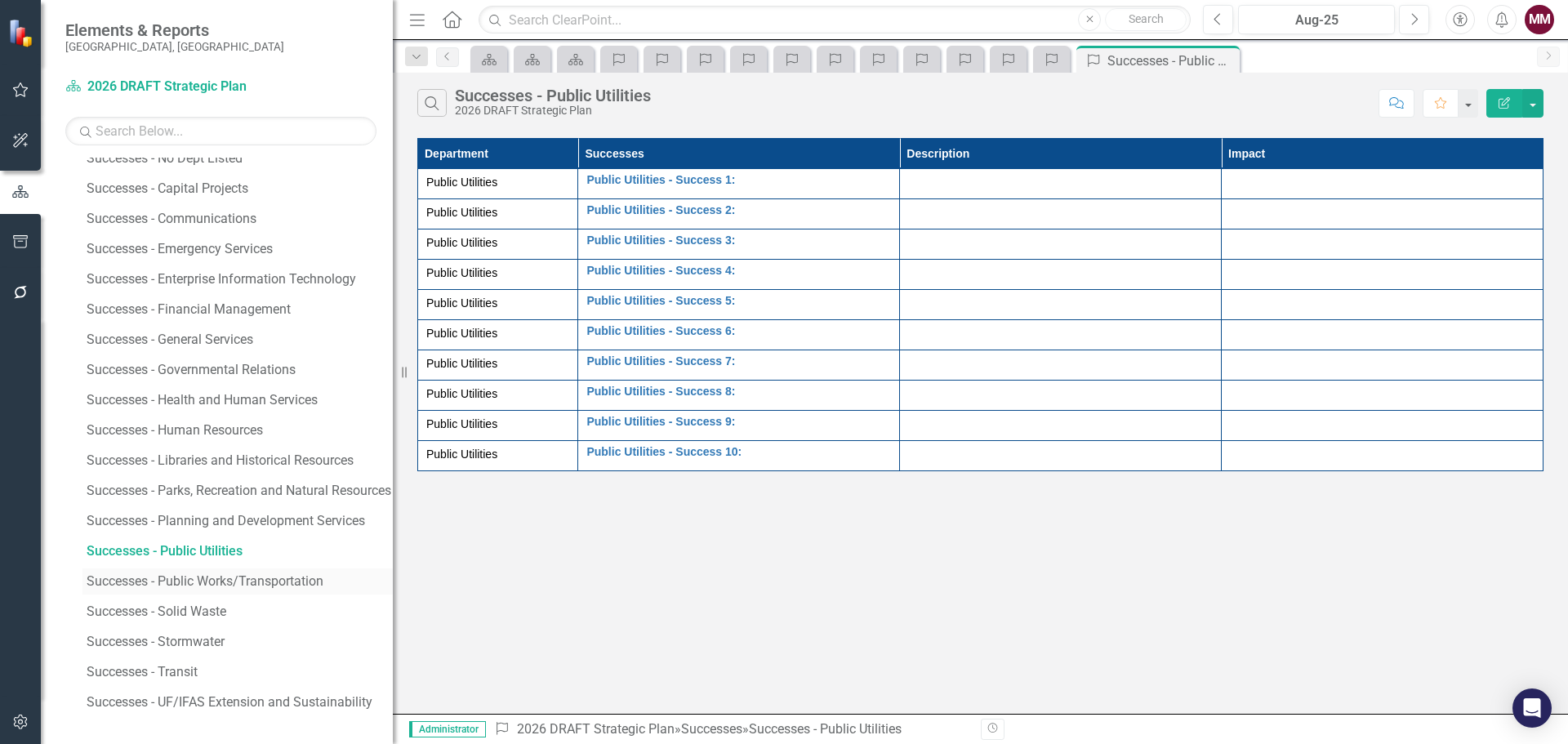
click at [192, 575] on div "Successes - Public Works/Transportation" at bounding box center [239, 581] width 306 height 15
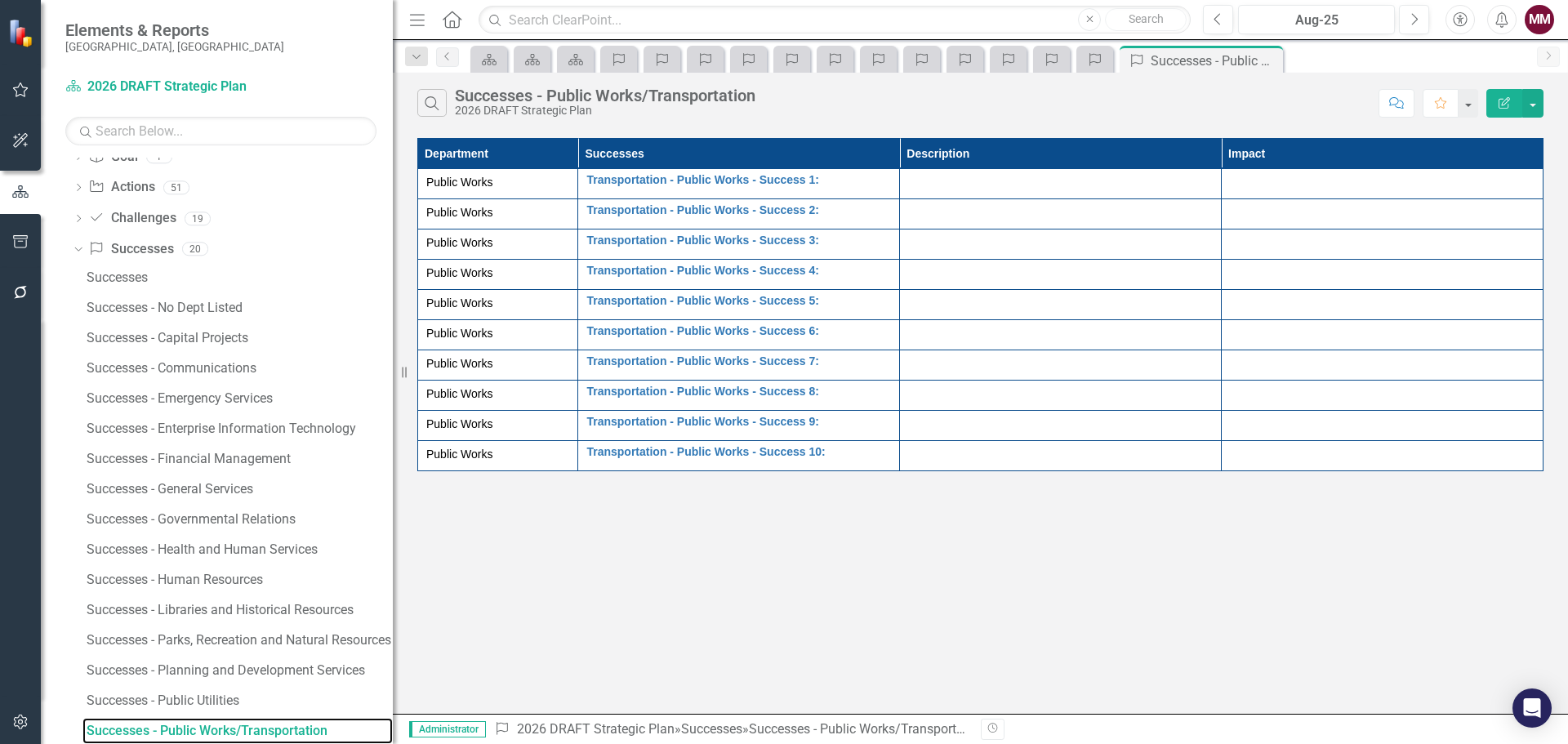
scroll to position [1243, 0]
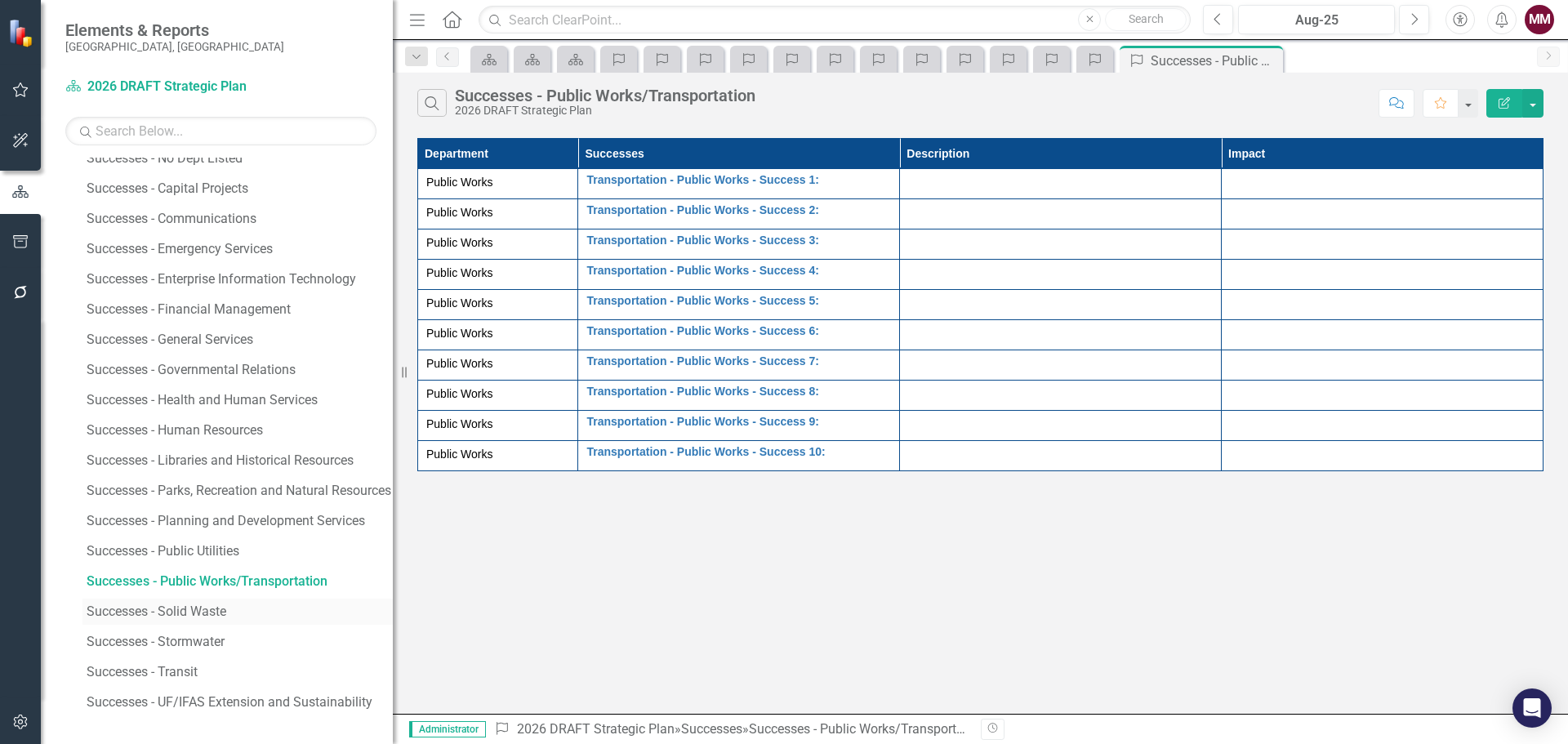
click at [166, 620] on link "Successes - Solid Waste" at bounding box center [237, 612] width 311 height 26
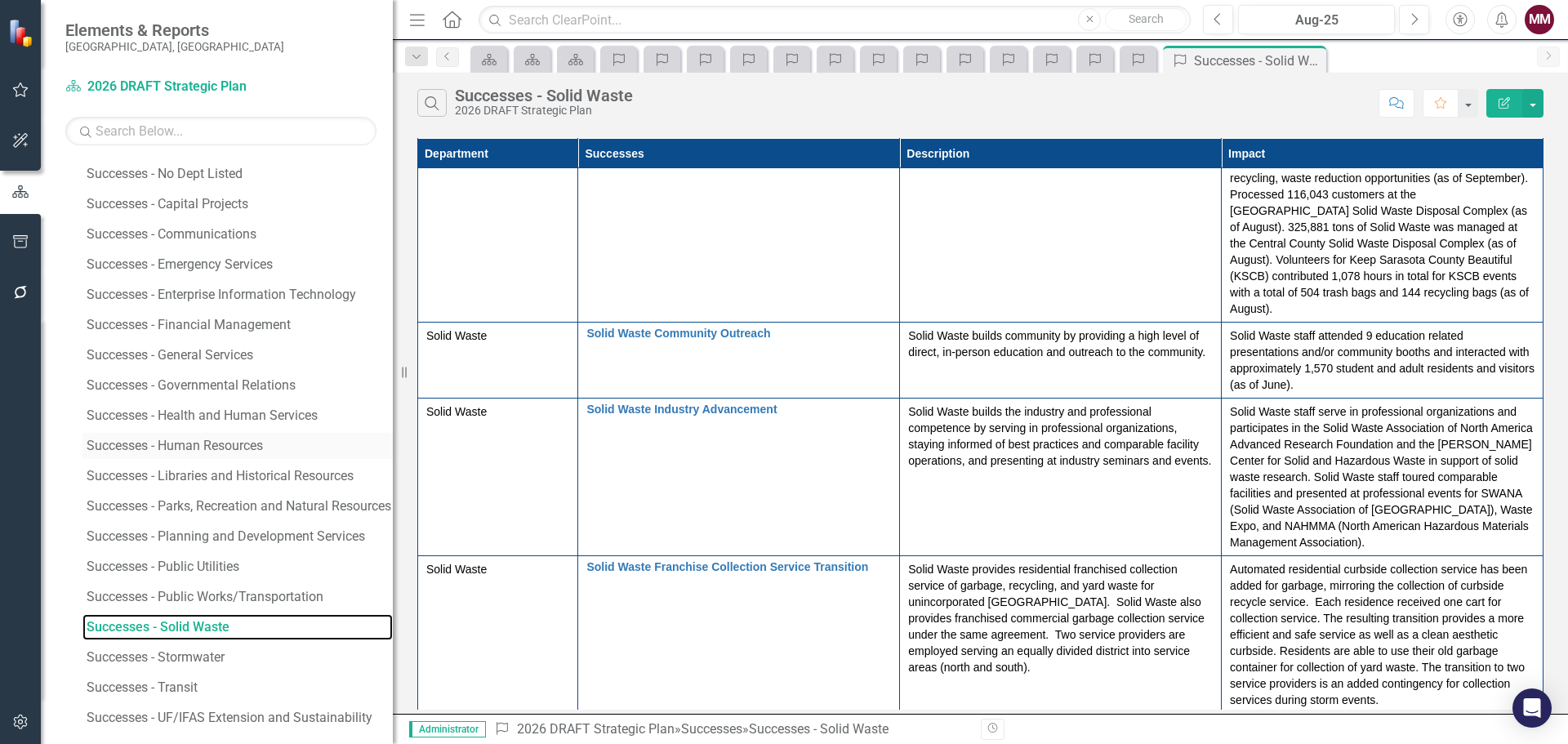
scroll to position [1243, 0]
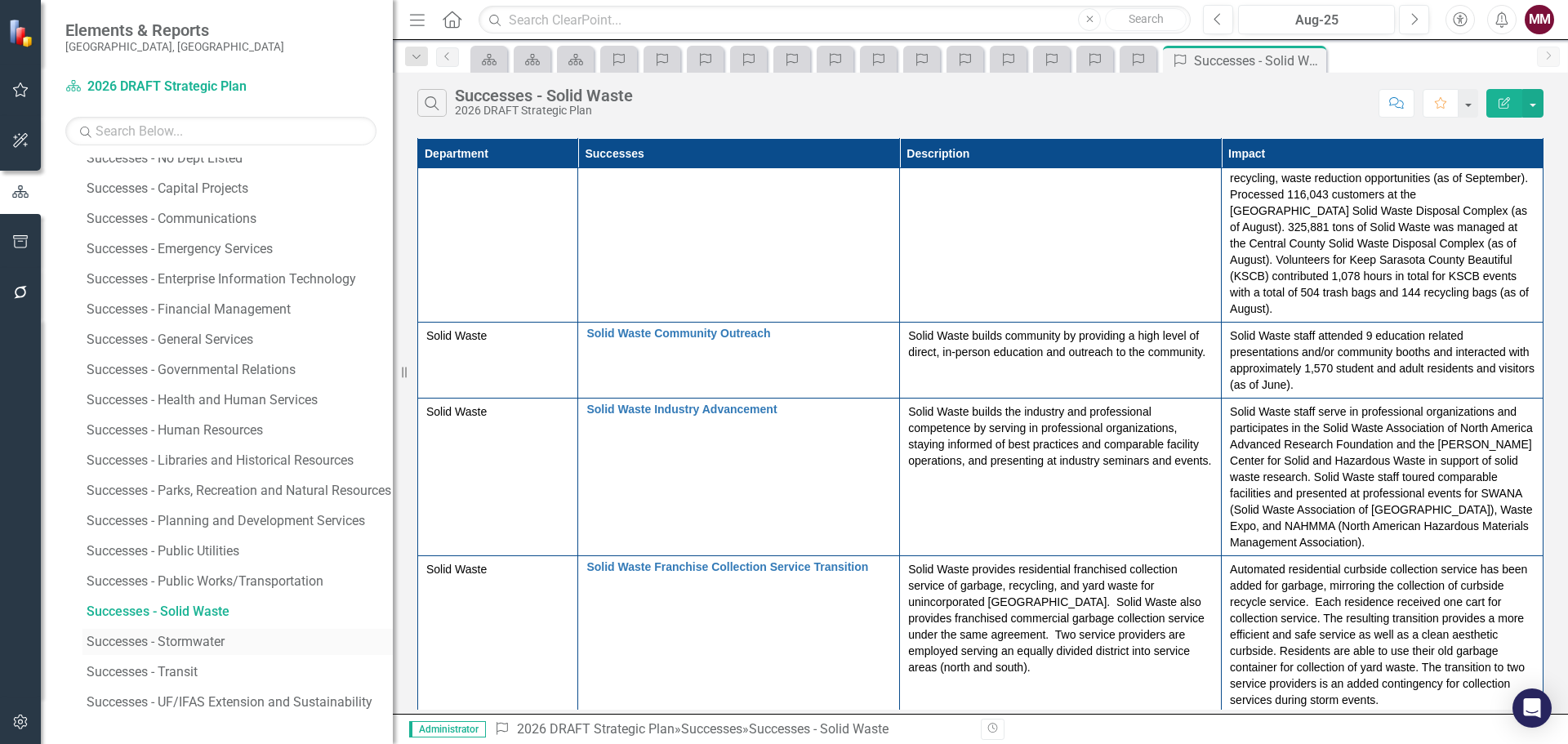
click at [173, 647] on div "Successes - Stormwater" at bounding box center [239, 642] width 306 height 15
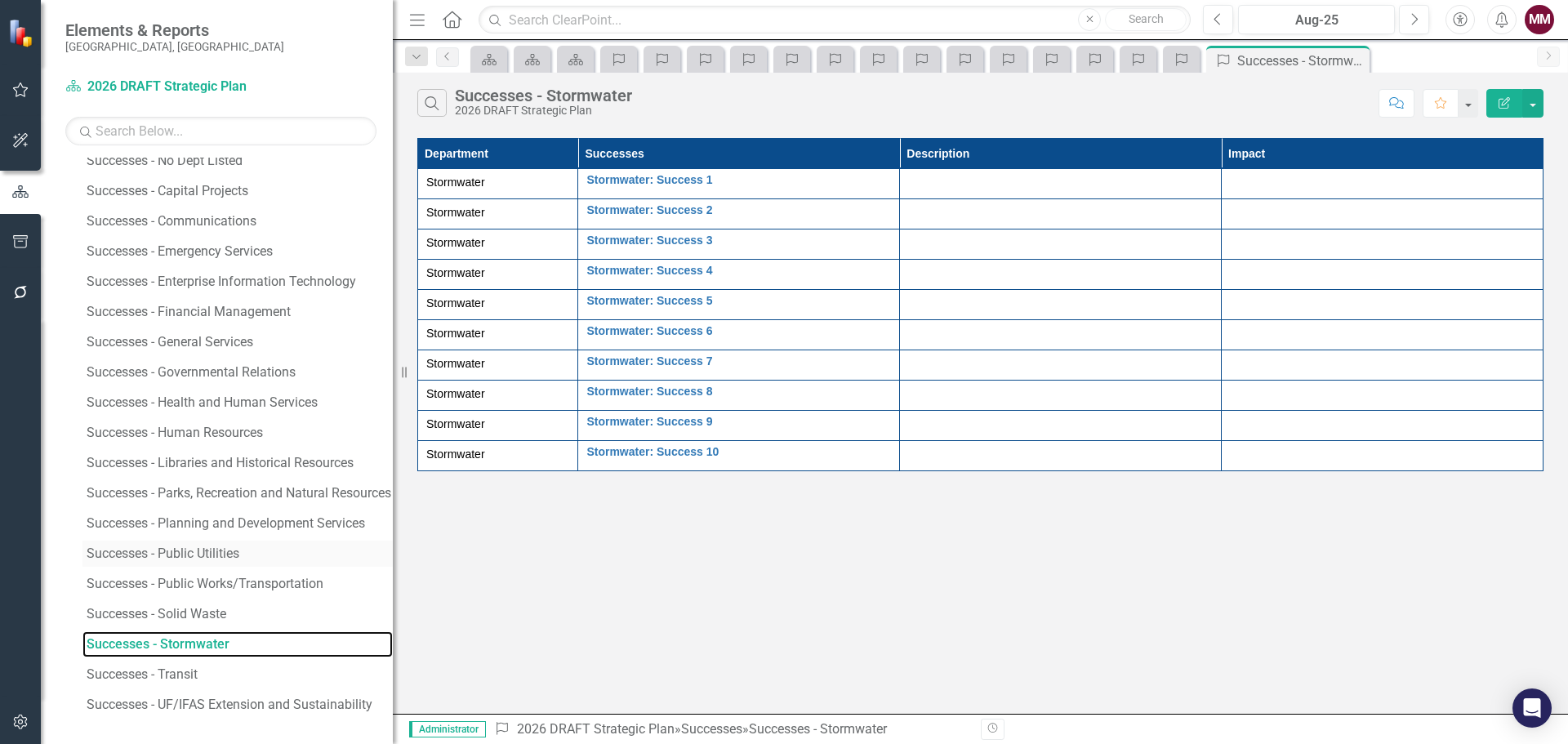
scroll to position [1243, 0]
click at [198, 670] on div "Successes - Transit" at bounding box center [239, 672] width 306 height 15
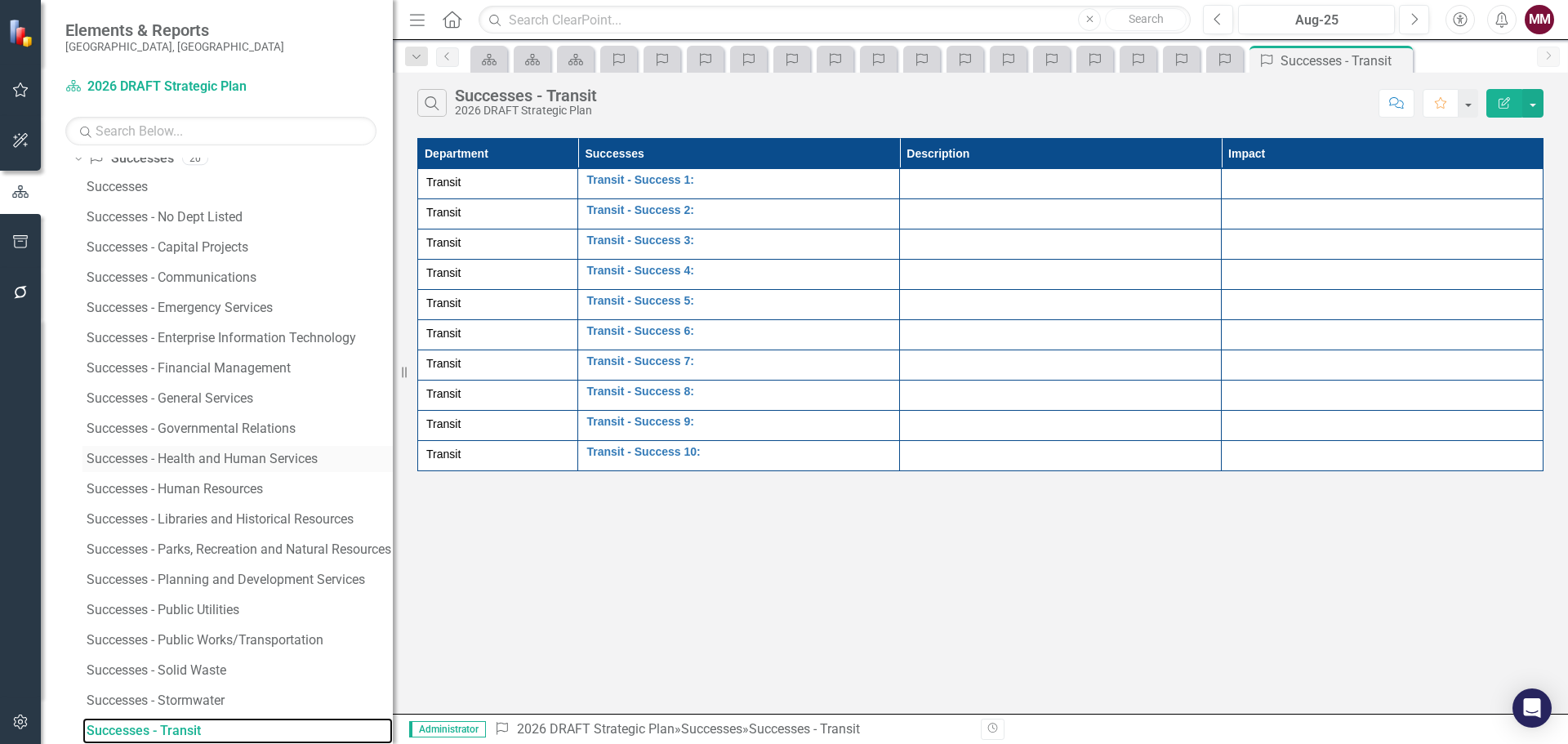
scroll to position [1243, 0]
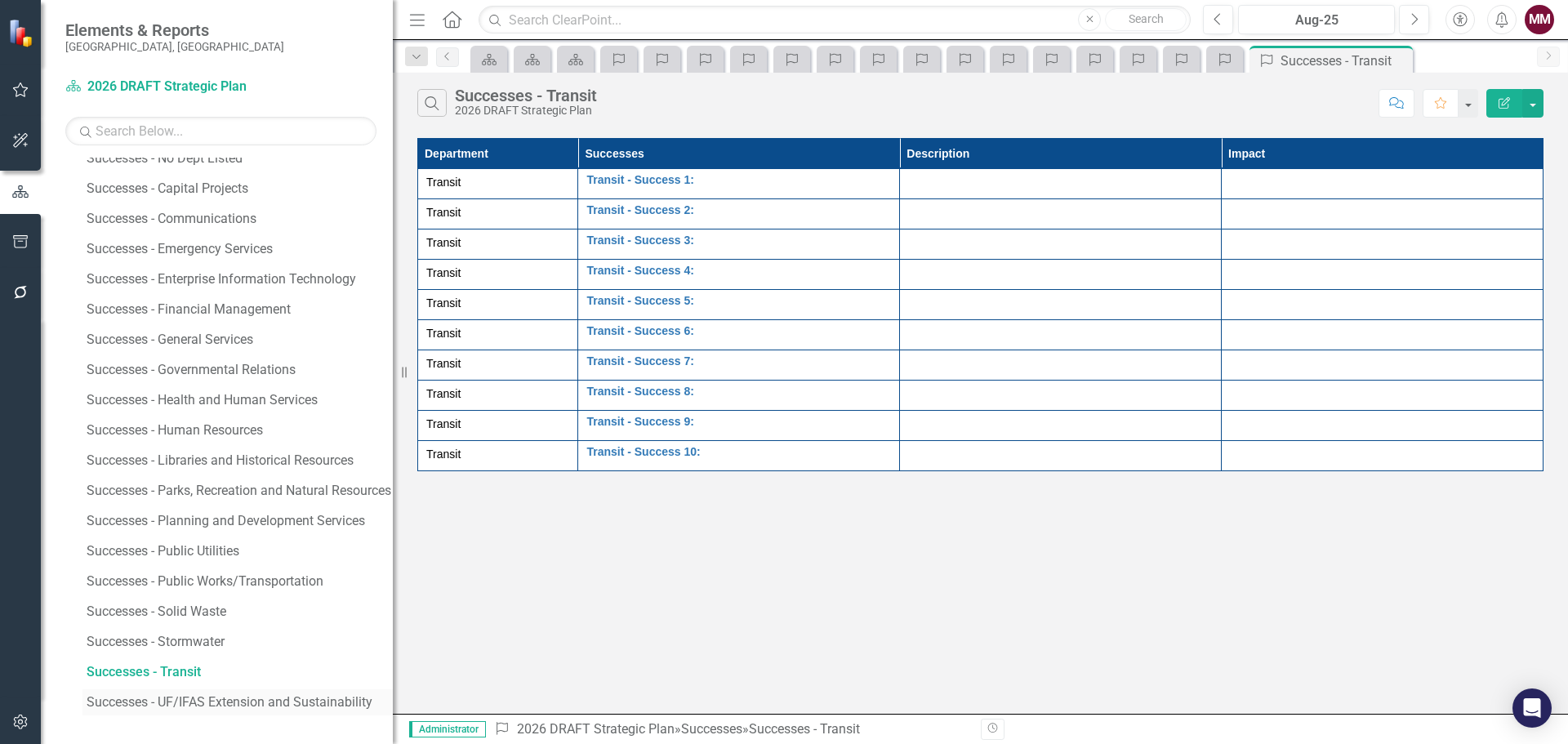
click at [200, 701] on div "Successes - UF/IFAS Extension and Sustainability" at bounding box center [239, 702] width 306 height 15
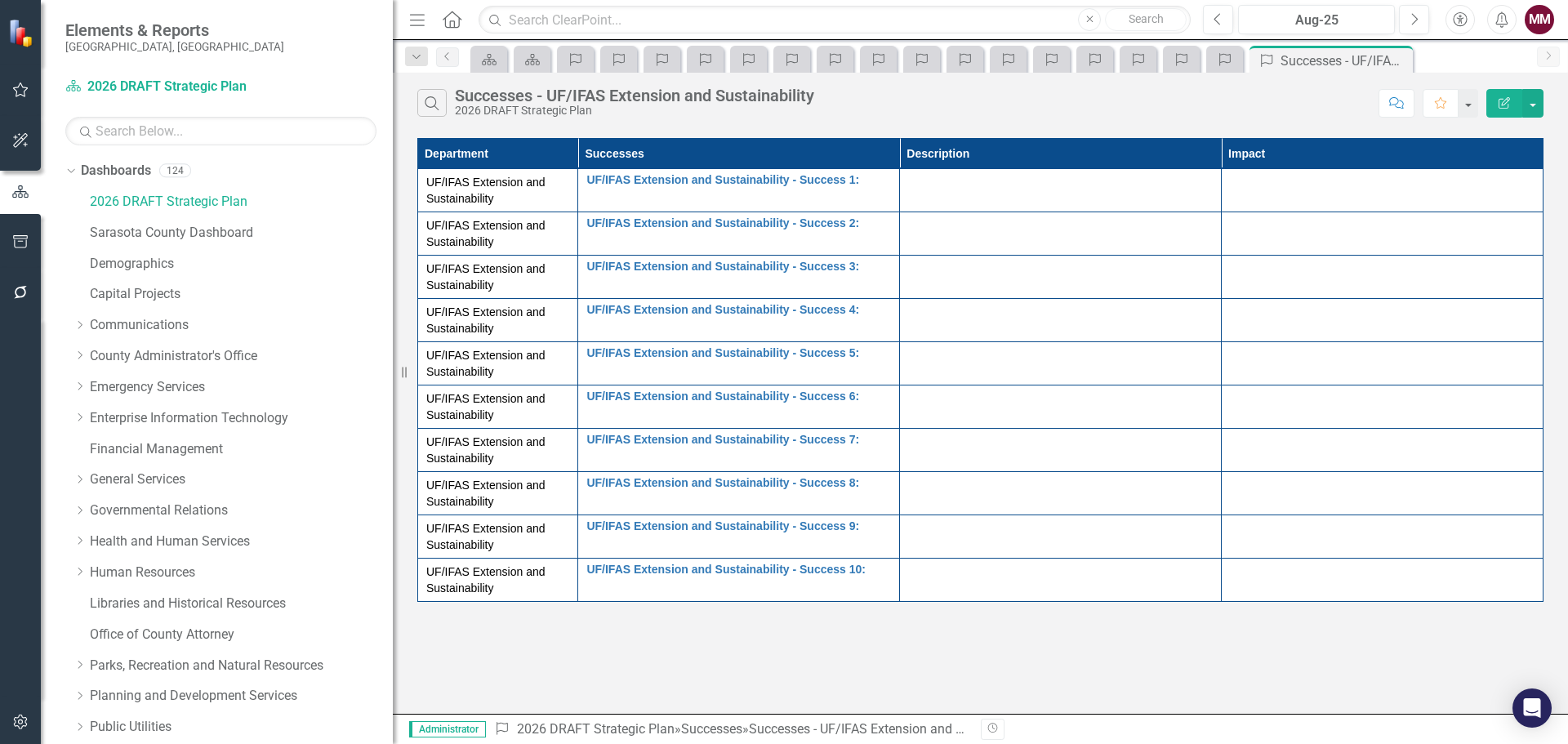
click at [634, 635] on div "Search Successes - UF/IFAS Extension and Sustainability 2026 DRAFT Strategic Pl…" at bounding box center [980, 393] width 1175 height 641
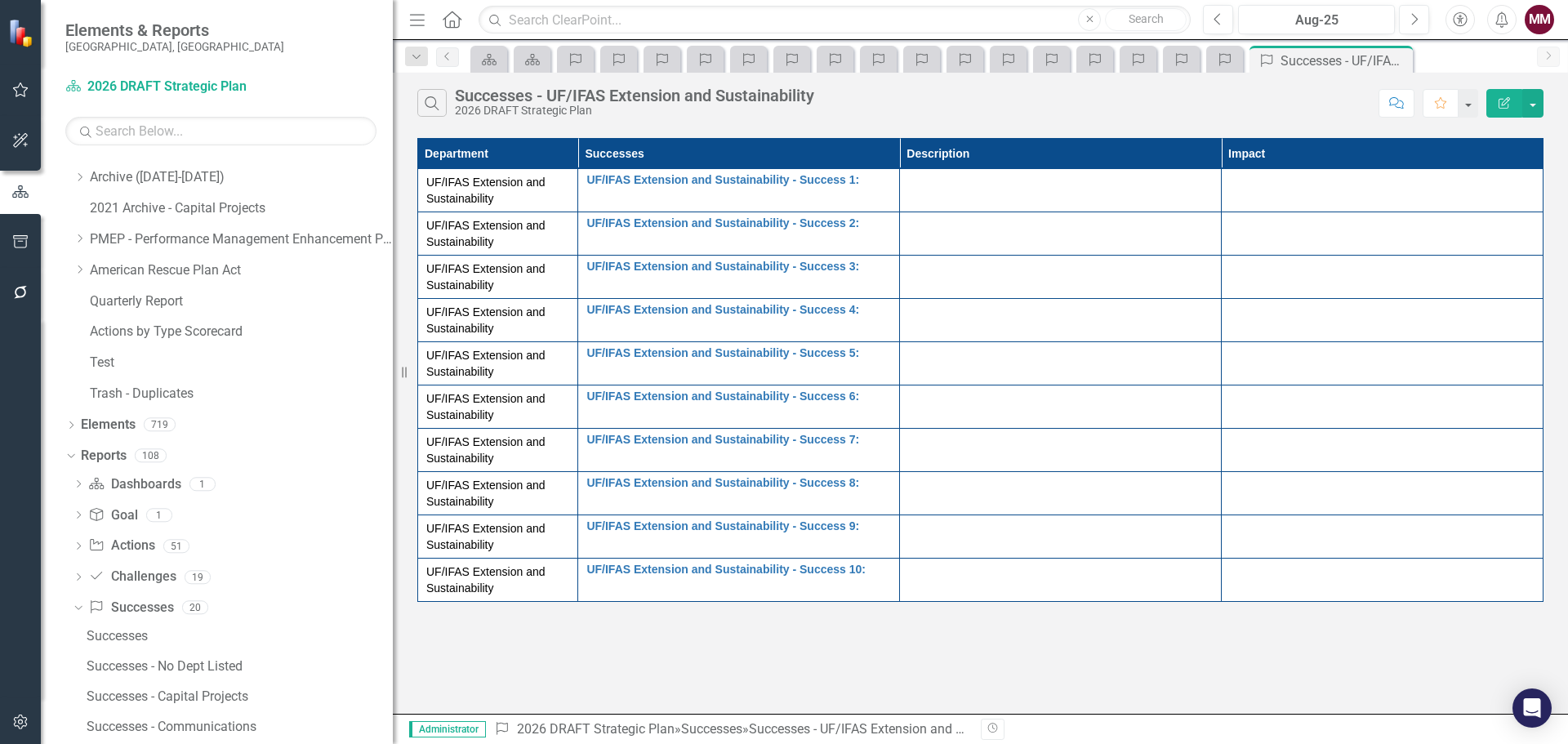
scroll to position [1062, 0]
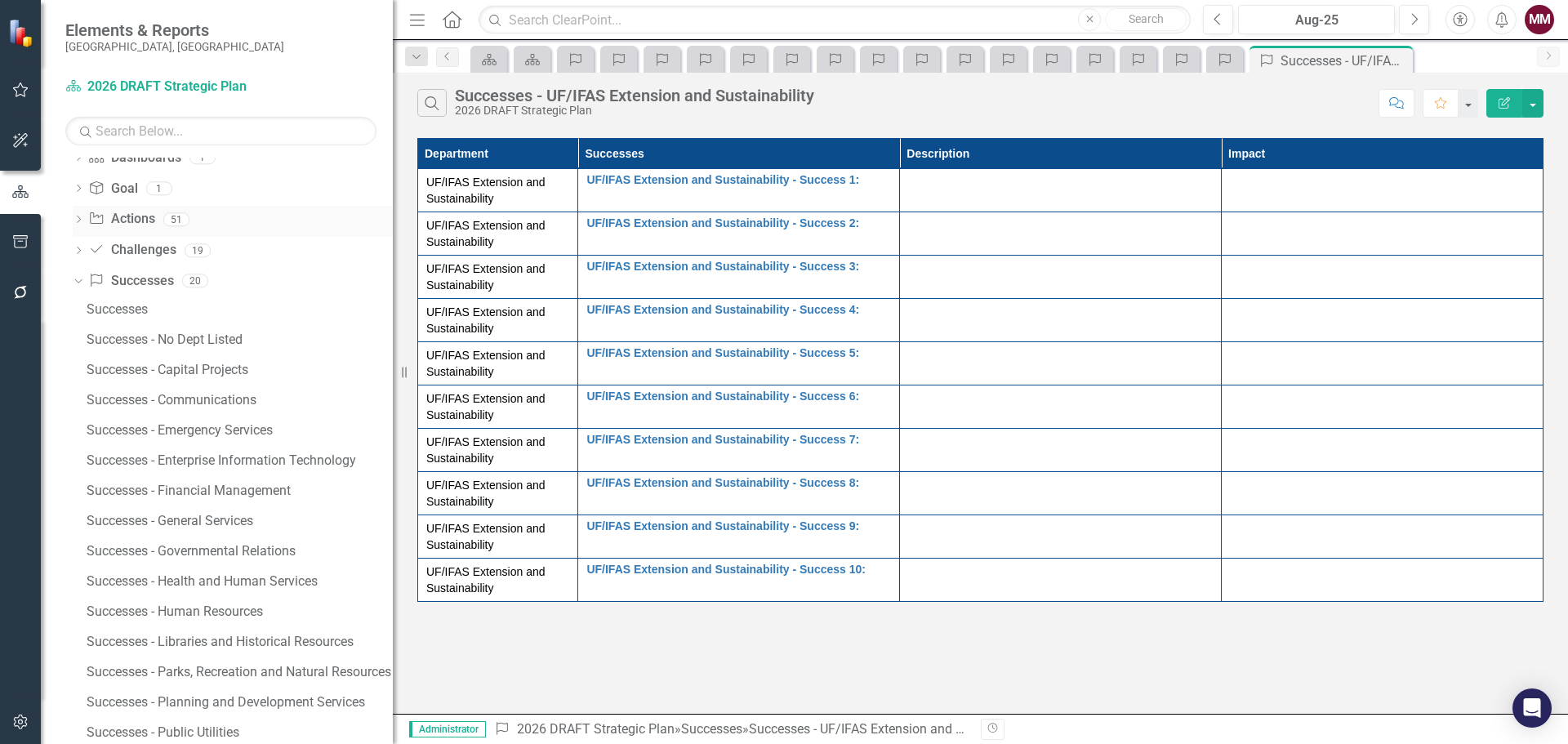
click at [81, 222] on icon "Dropdown" at bounding box center [78, 221] width 11 height 9
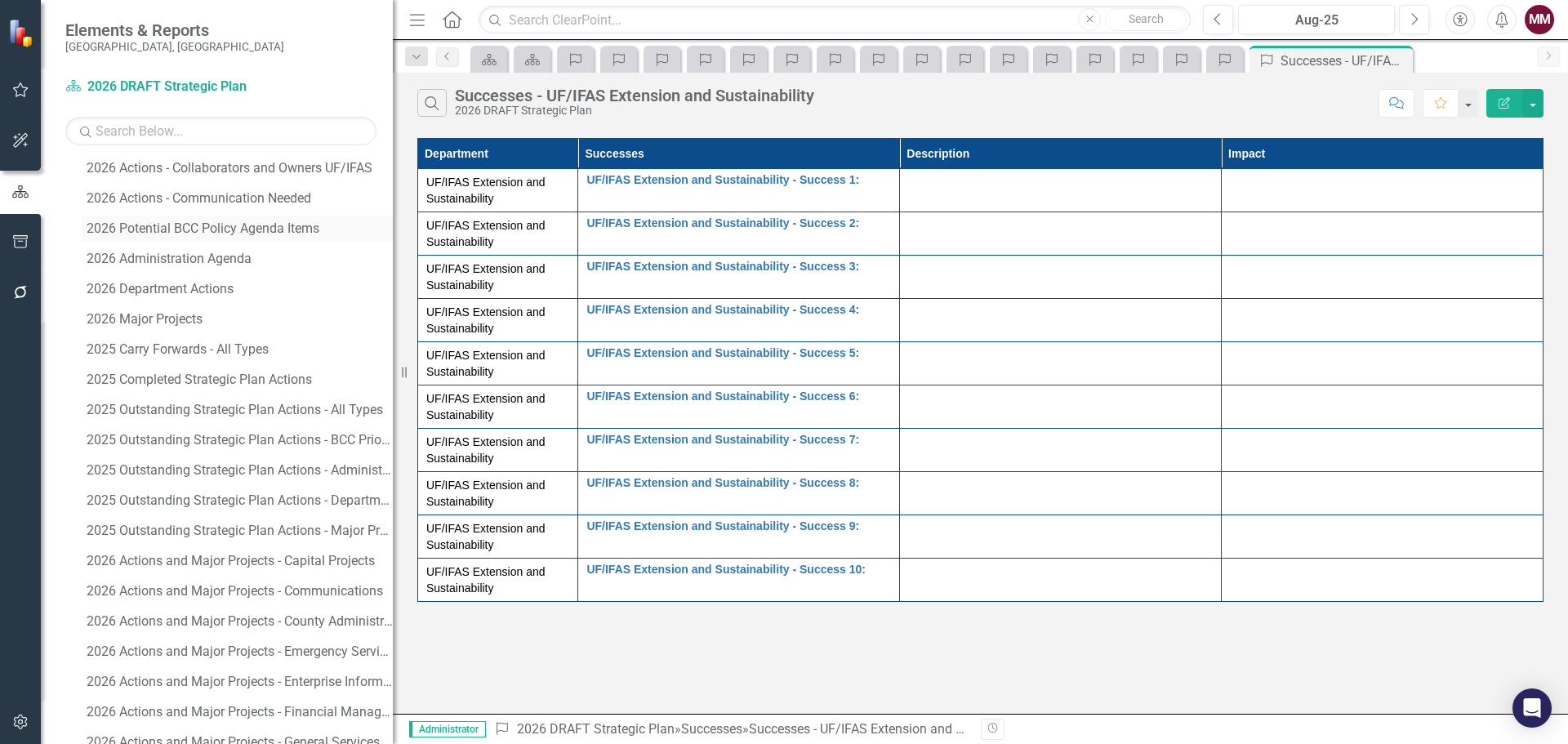
scroll to position [1796, 0]
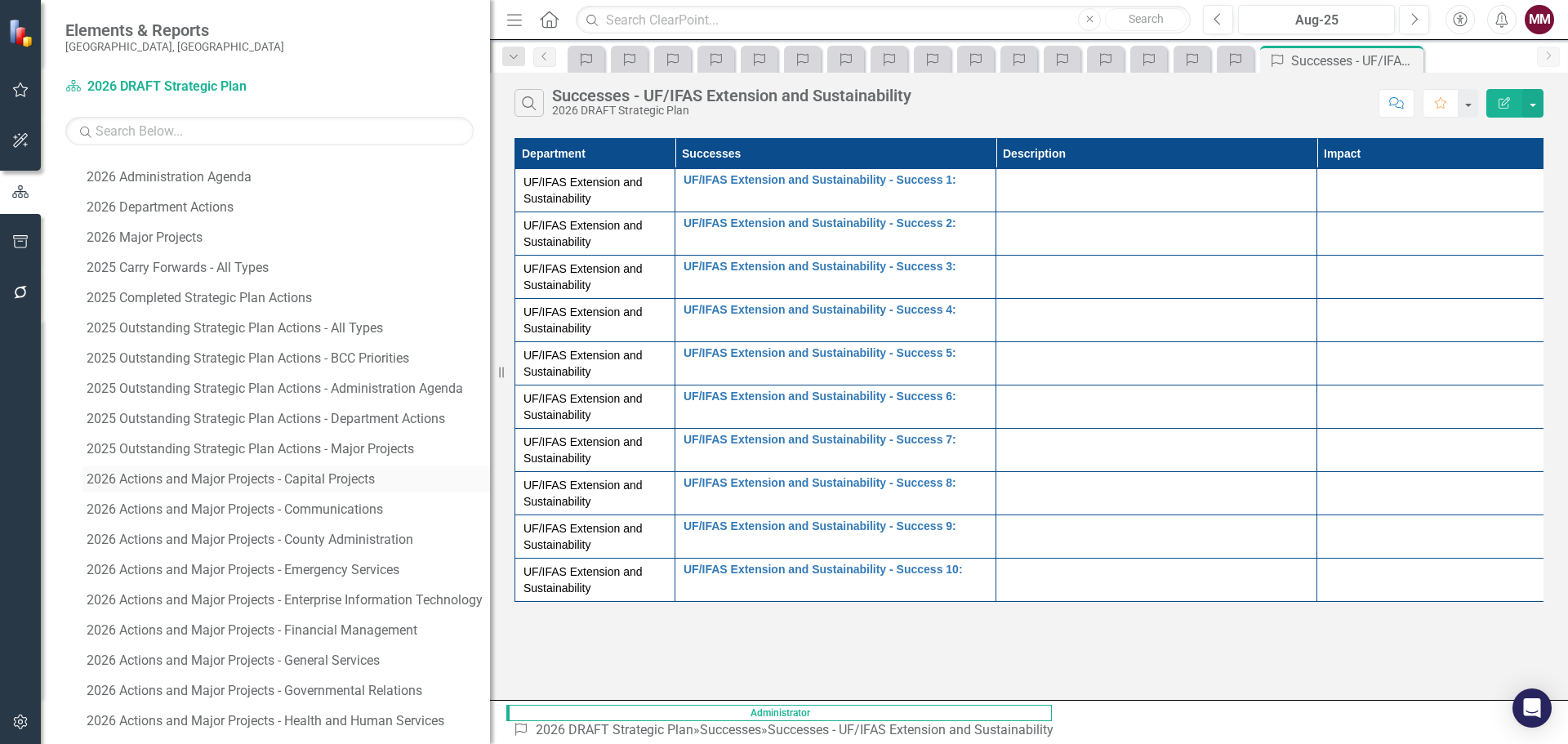
drag, startPoint x: 405, startPoint y: 380, endPoint x: 381, endPoint y: 474, distance: 97.0
click at [498, 380] on div "Resize" at bounding box center [496, 372] width 13 height 744
click at [320, 485] on div "2026 Actions and Major Projects - Capital Projects" at bounding box center [288, 479] width 403 height 15
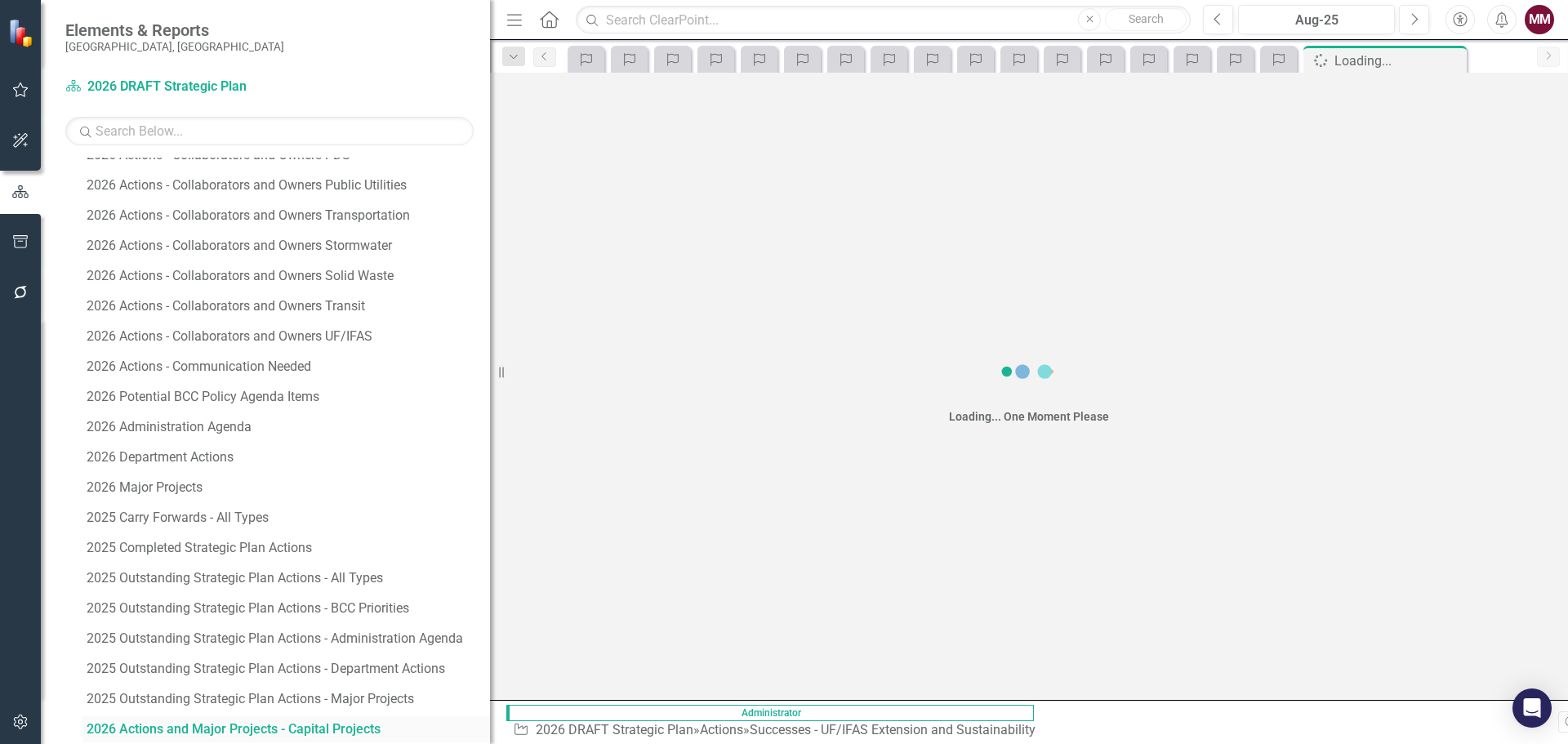
scroll to position [1544, 0]
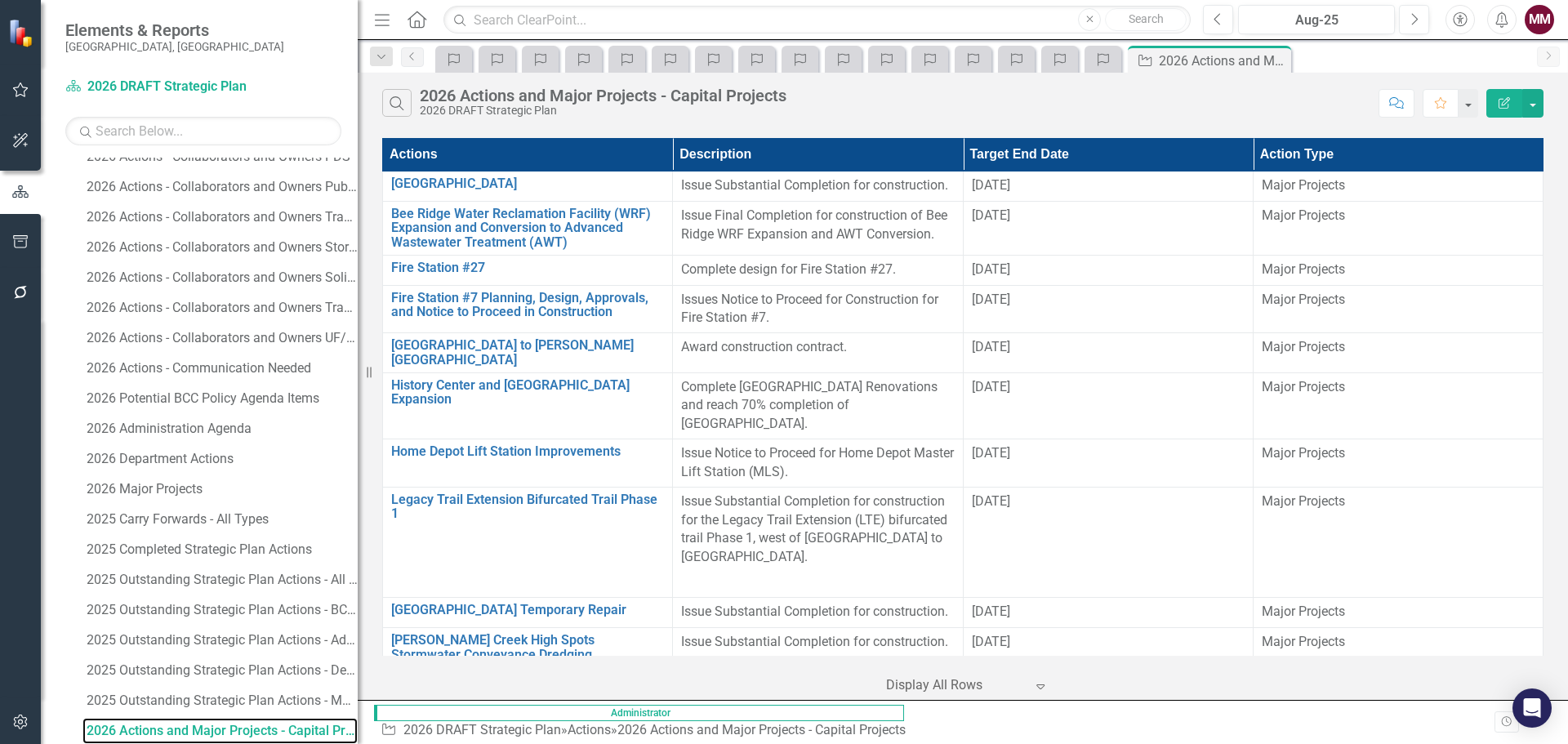
drag, startPoint x: 491, startPoint y: 378, endPoint x: 354, endPoint y: 379, distance: 137.0
click at [358, 378] on div "Resize" at bounding box center [364, 372] width 13 height 744
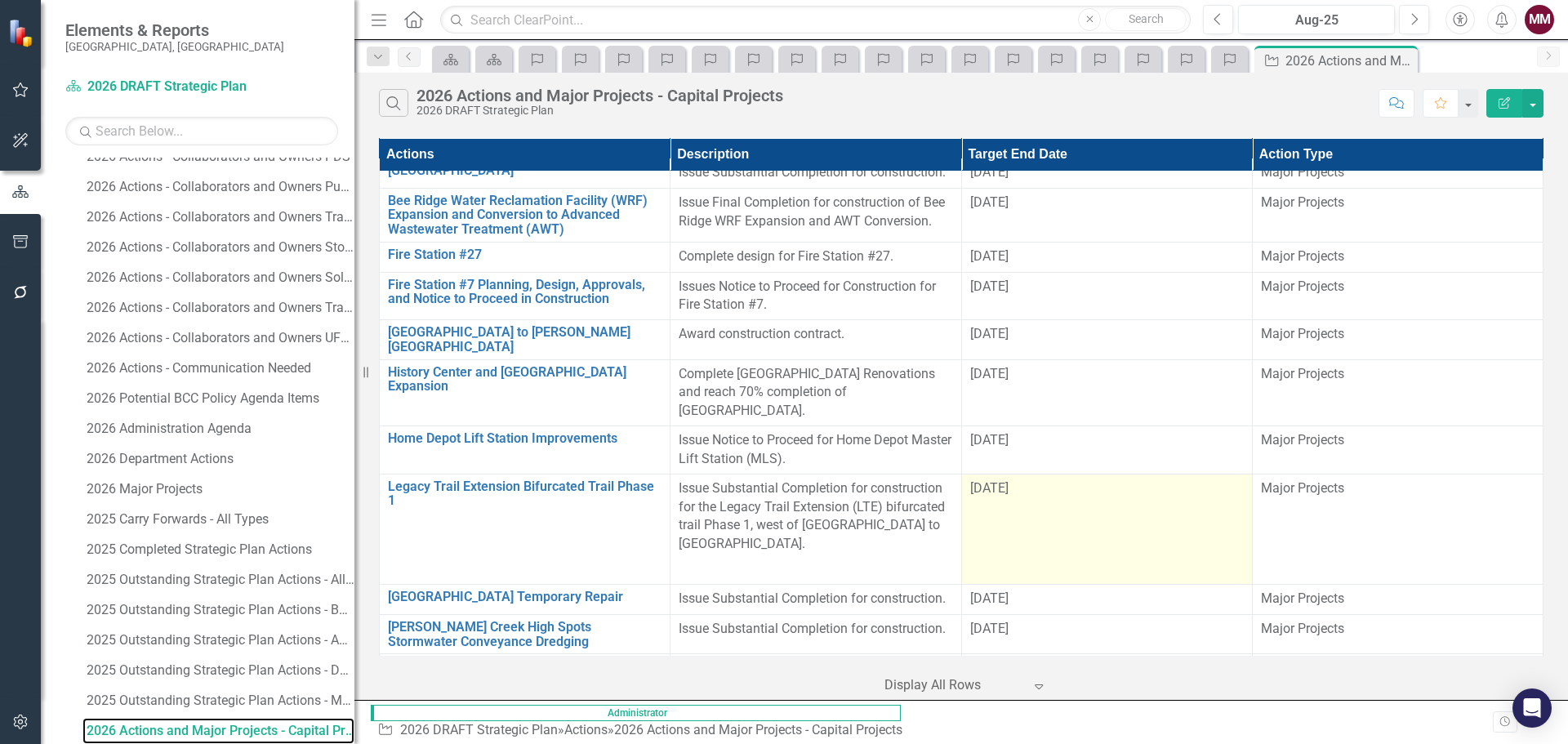
scroll to position [0, 0]
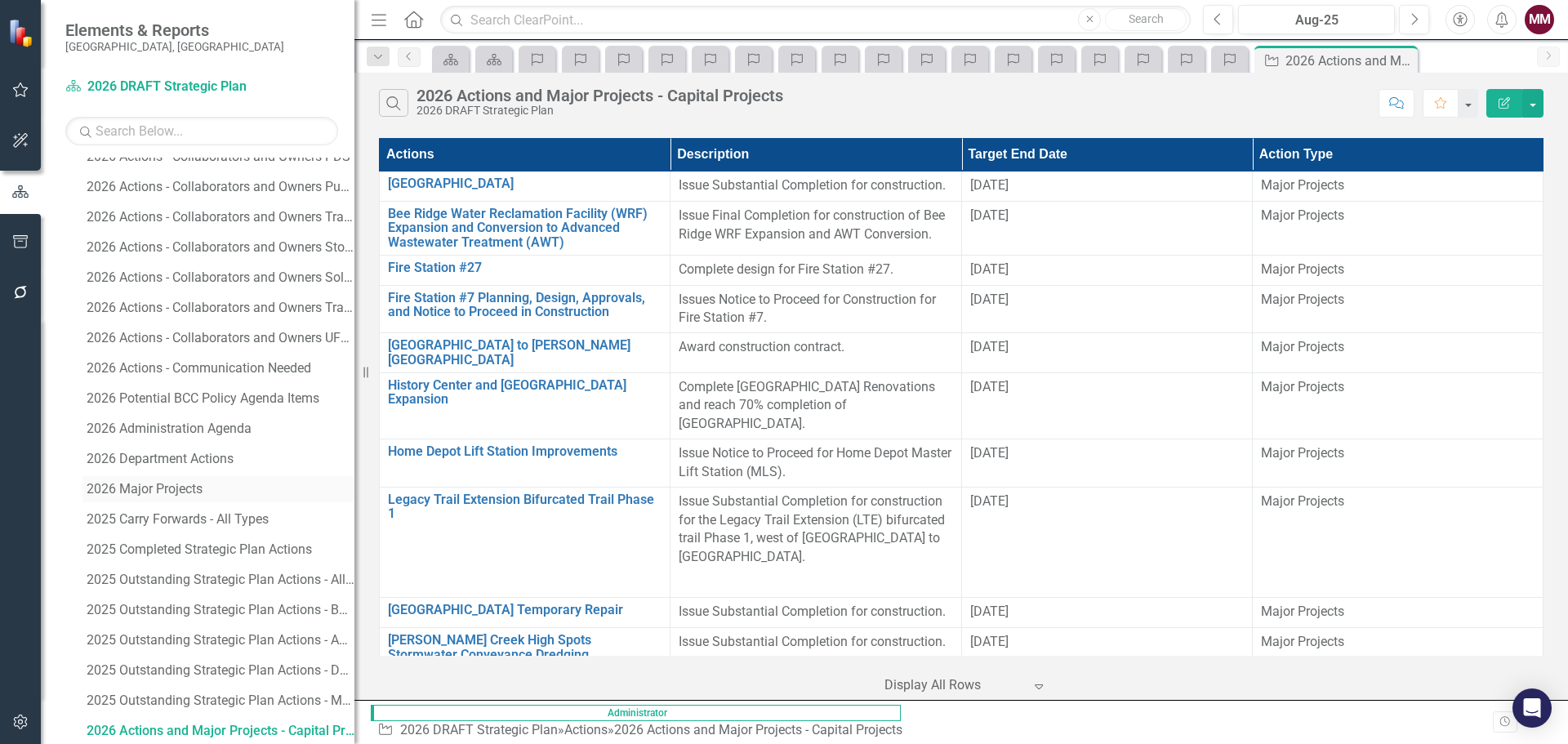
click at [166, 491] on div "2026 Major Projects" at bounding box center [220, 489] width 268 height 15
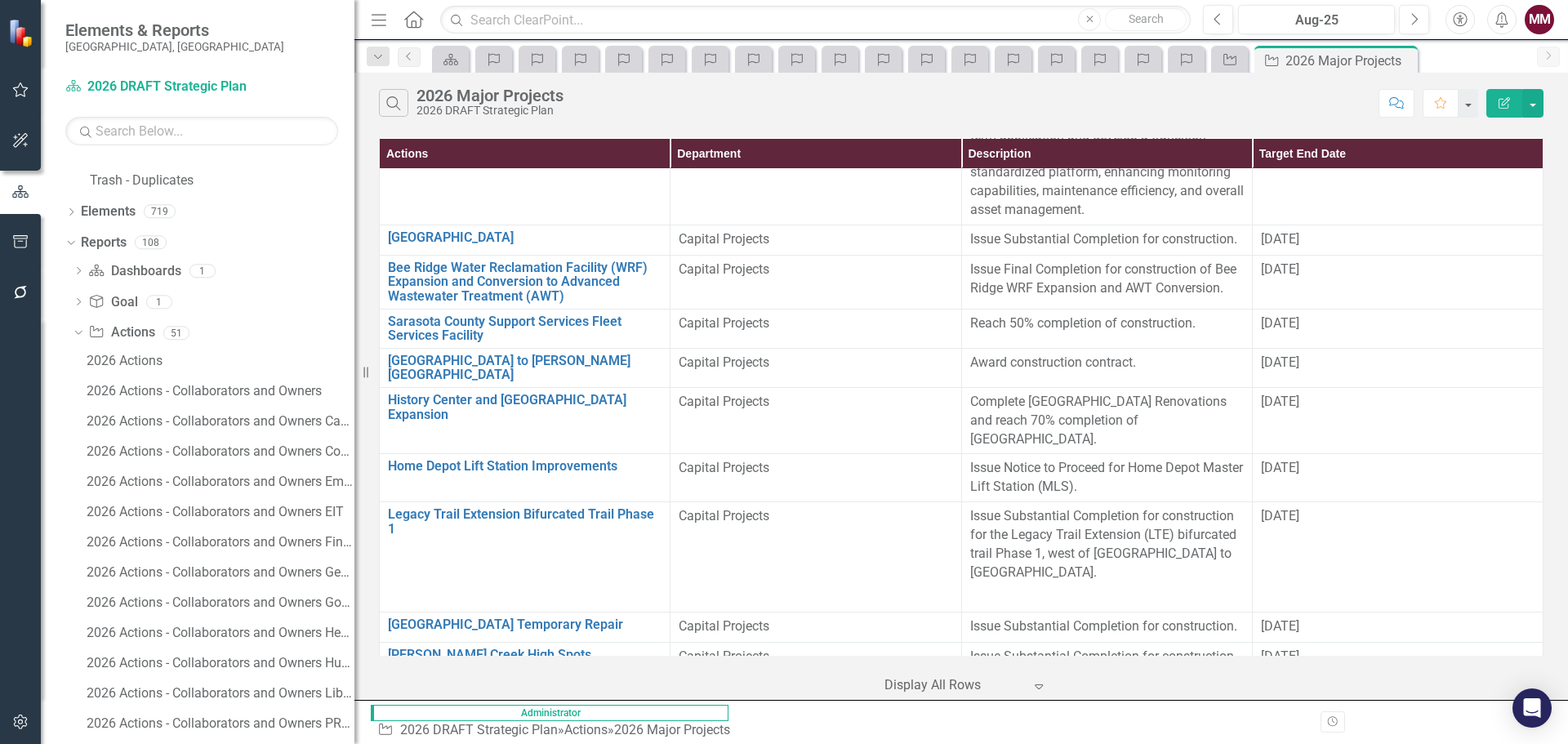
scroll to position [895, 0]
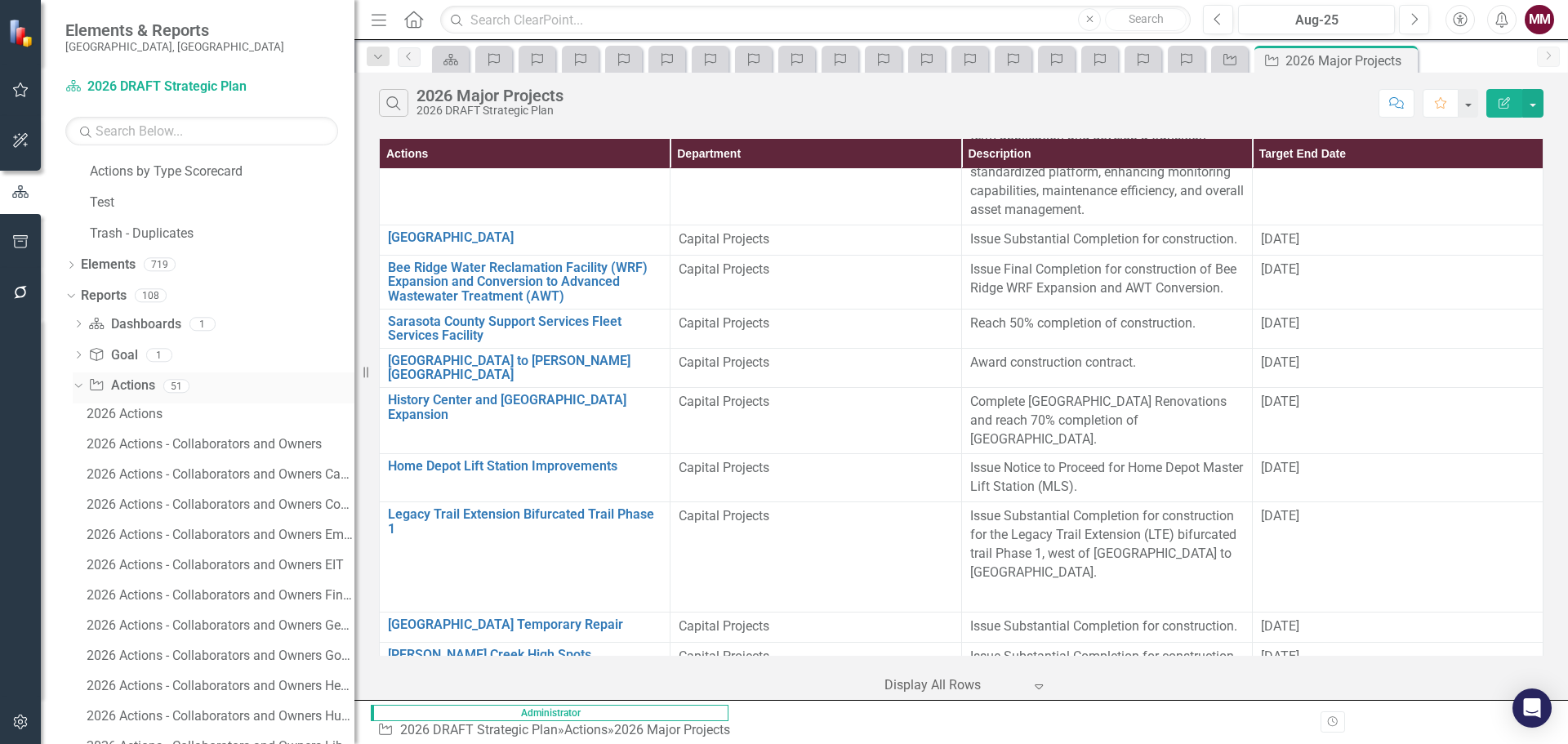
click at [79, 386] on icon "Dropdown" at bounding box center [76, 385] width 9 height 11
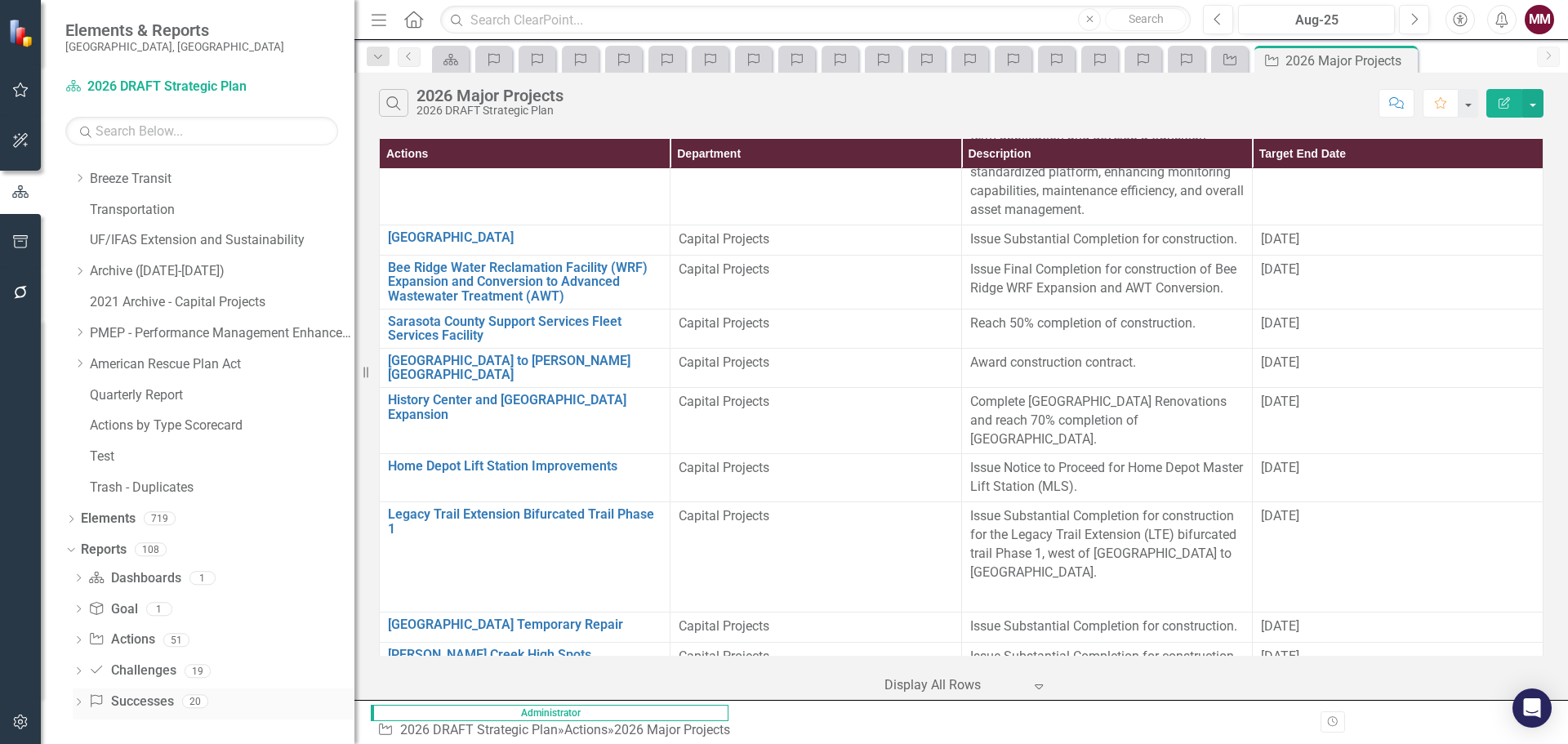
click at [74, 705] on icon "Dropdown" at bounding box center [78, 703] width 11 height 9
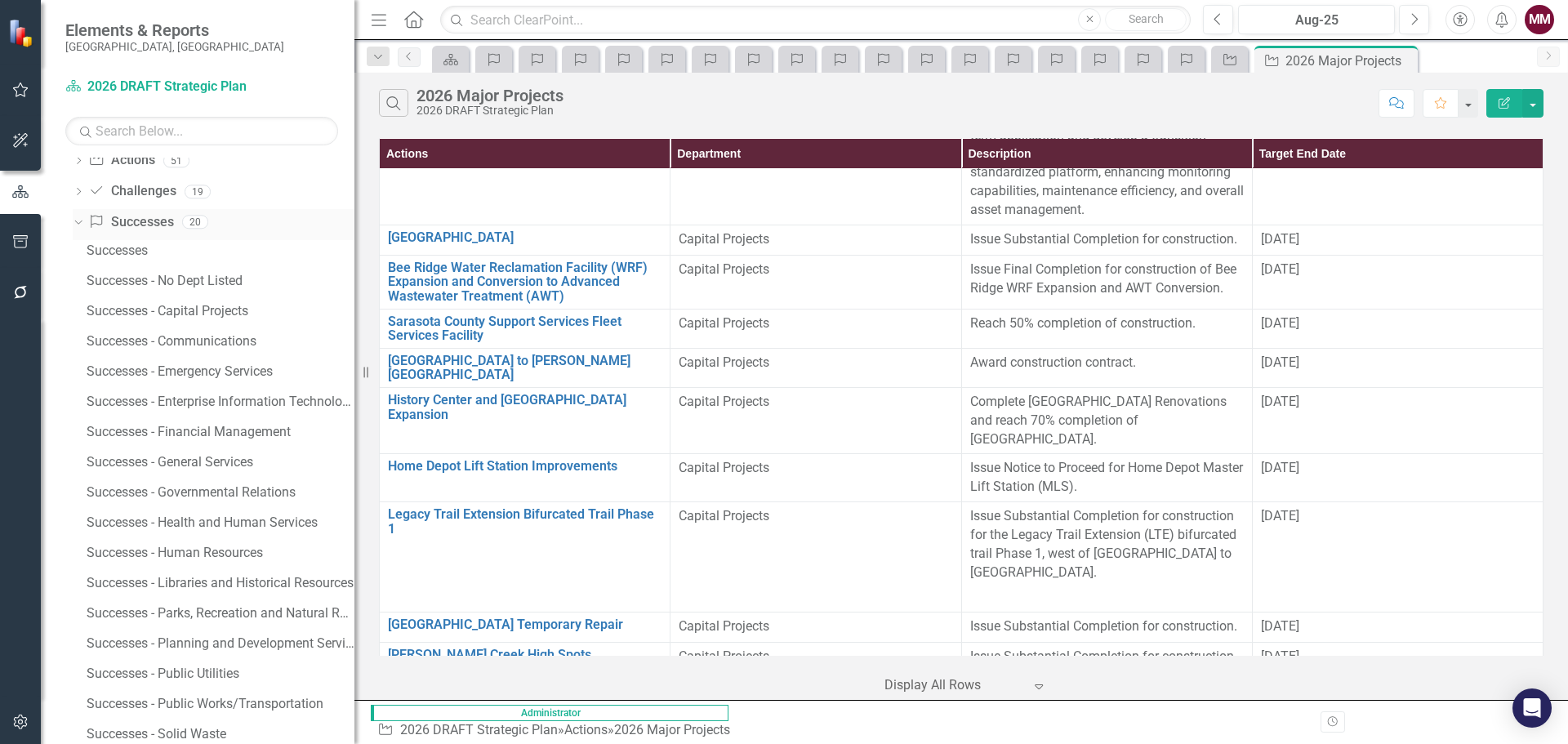
scroll to position [1139, 0]
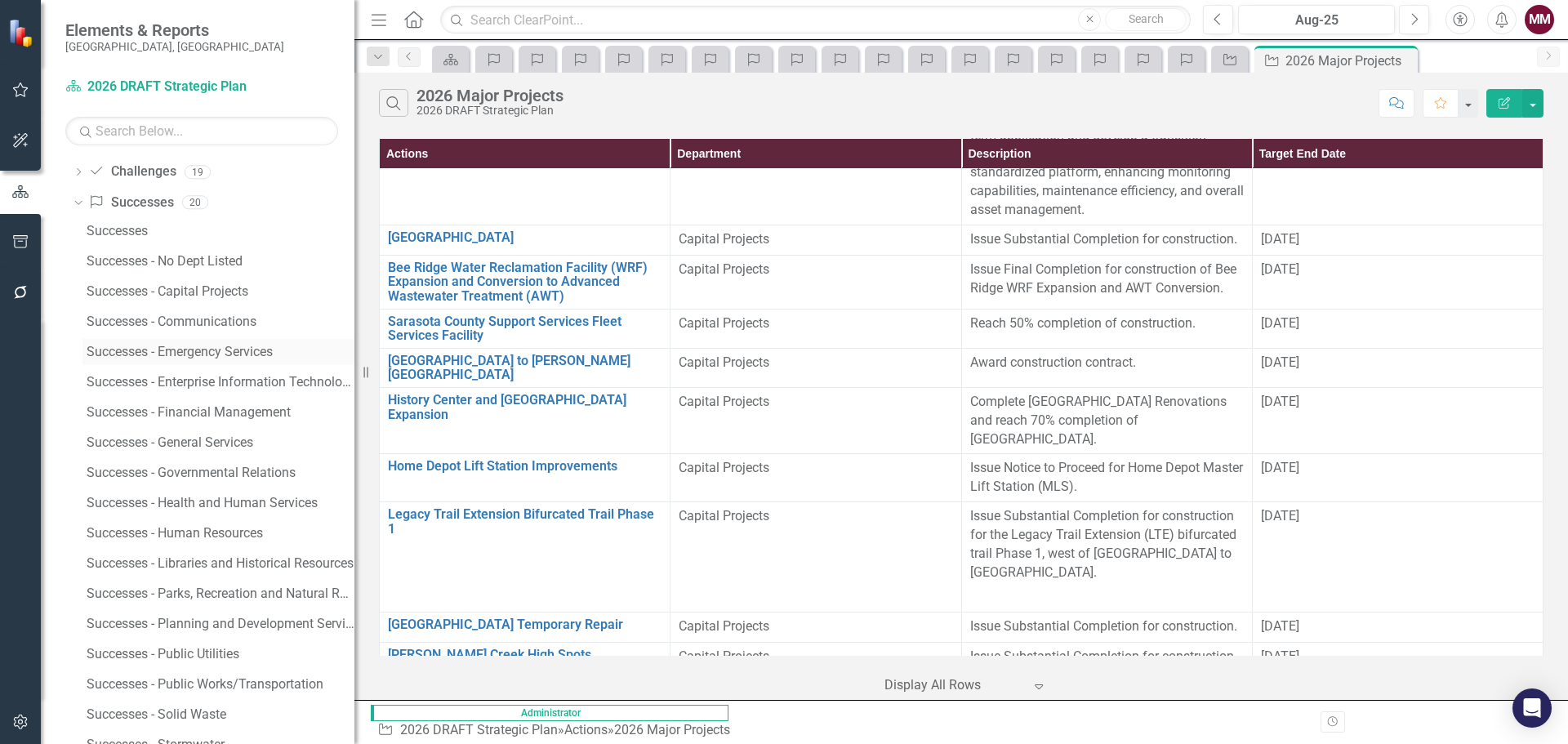
click at [201, 354] on div "Successes - Emergency Services" at bounding box center [220, 351] width 268 height 15
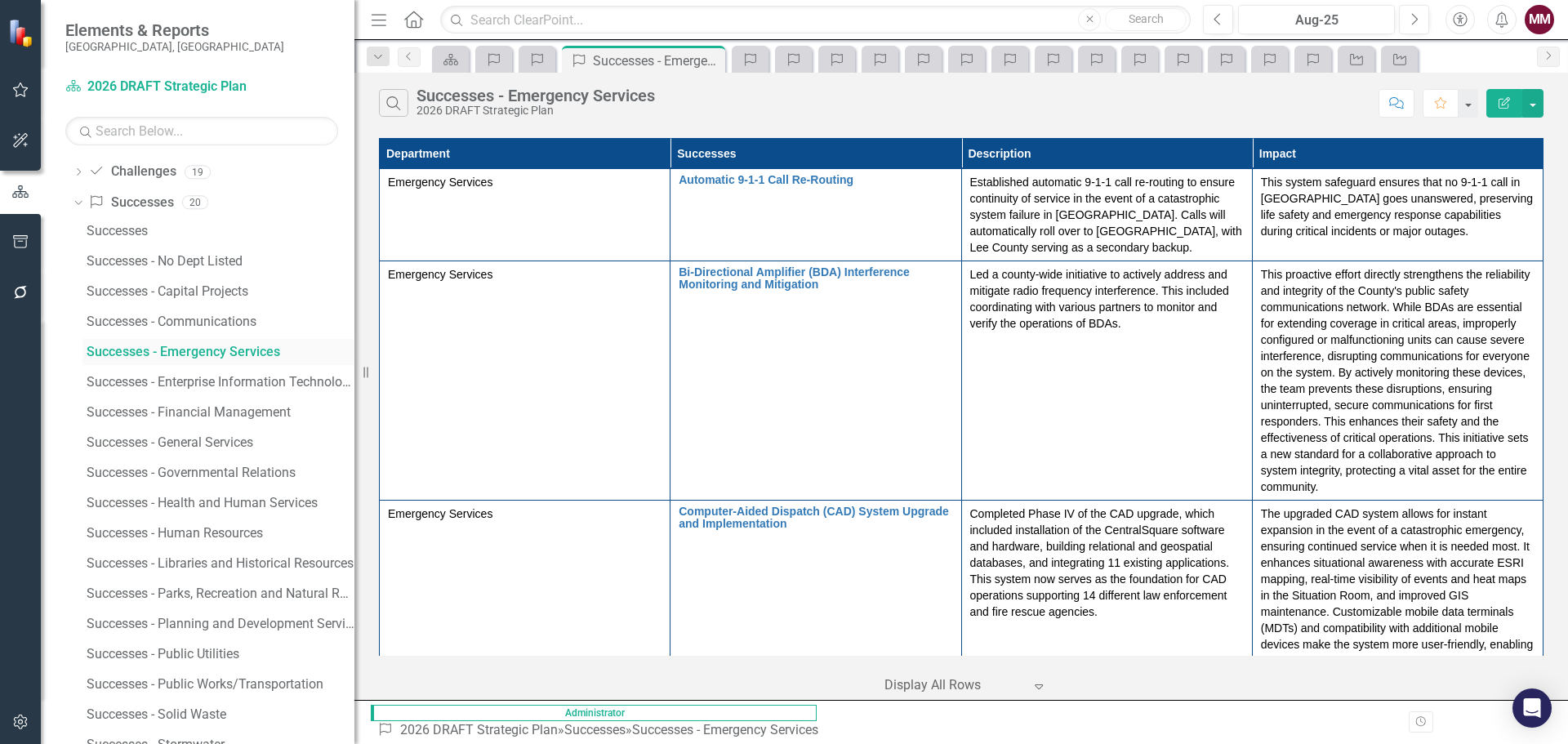
scroll to position [761, 0]
